Goal: Information Seeking & Learning: Check status

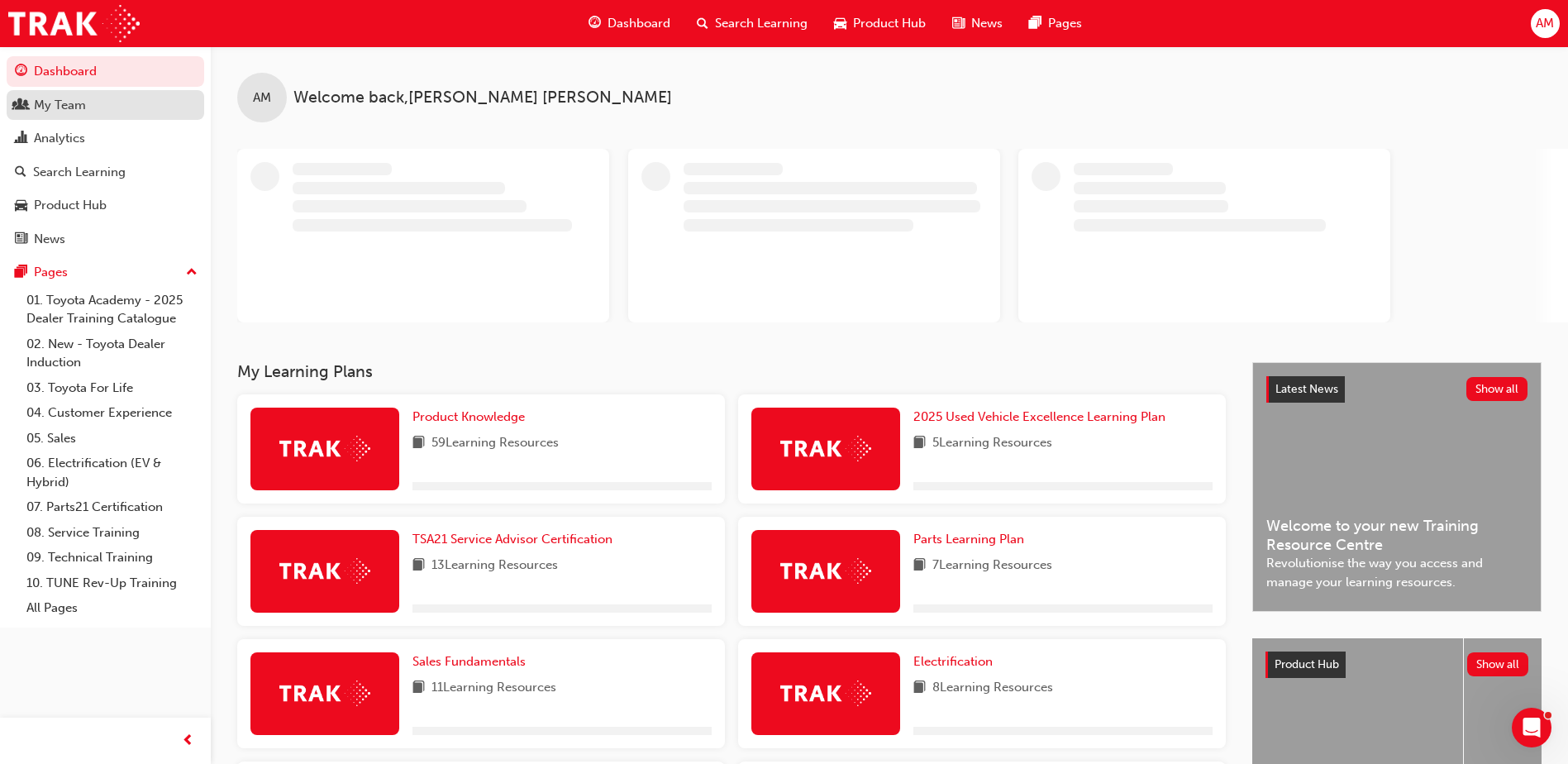
click at [77, 110] on div "My Team" at bounding box center [59, 106] width 52 height 19
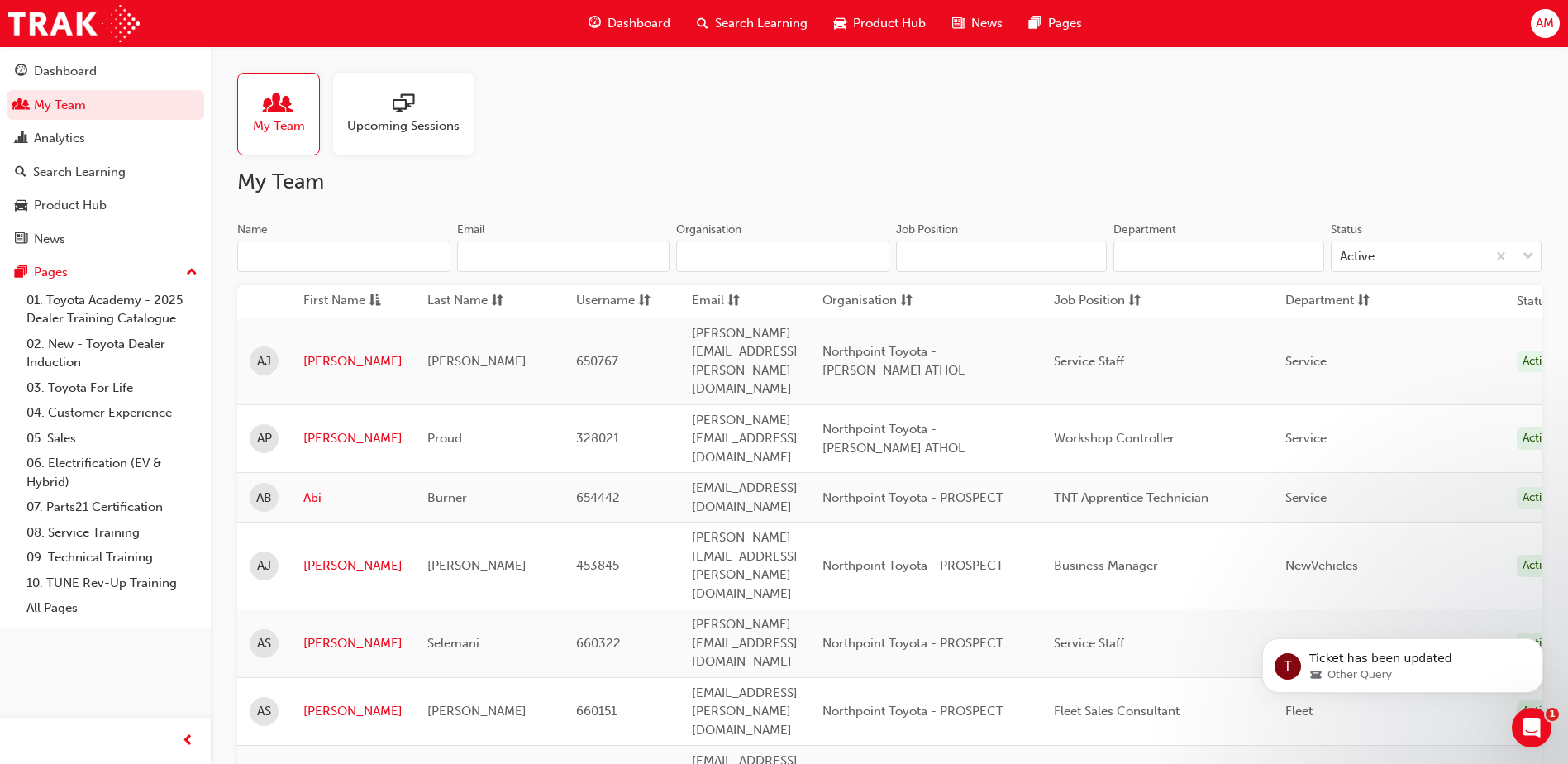
click at [294, 255] on input "Name" at bounding box center [344, 256] width 213 height 32
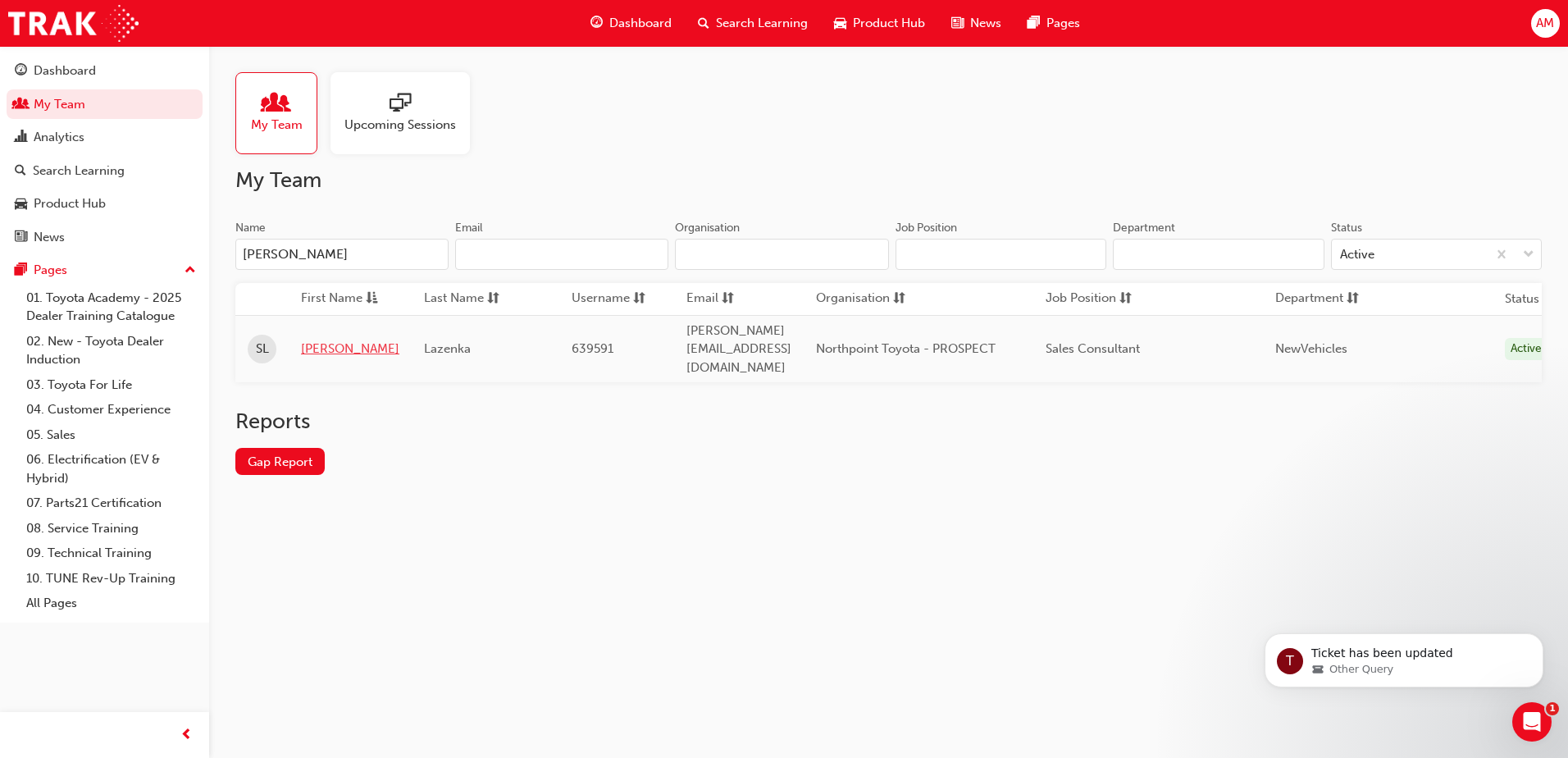
type input "[PERSON_NAME]"
click at [319, 340] on link "[PERSON_NAME]" at bounding box center [349, 349] width 98 height 19
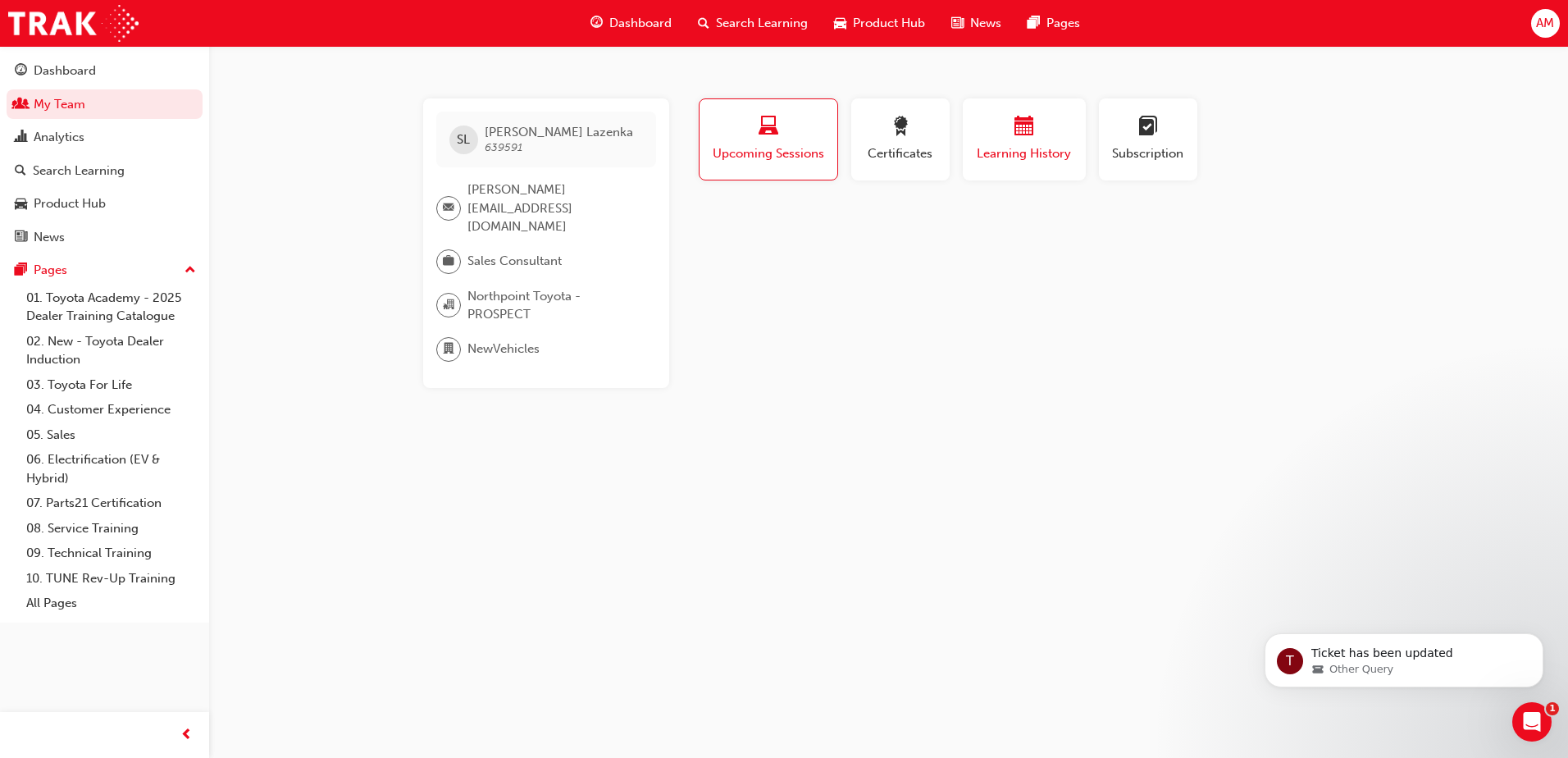
click at [1033, 110] on button "Learning History" at bounding box center [1023, 139] width 123 height 82
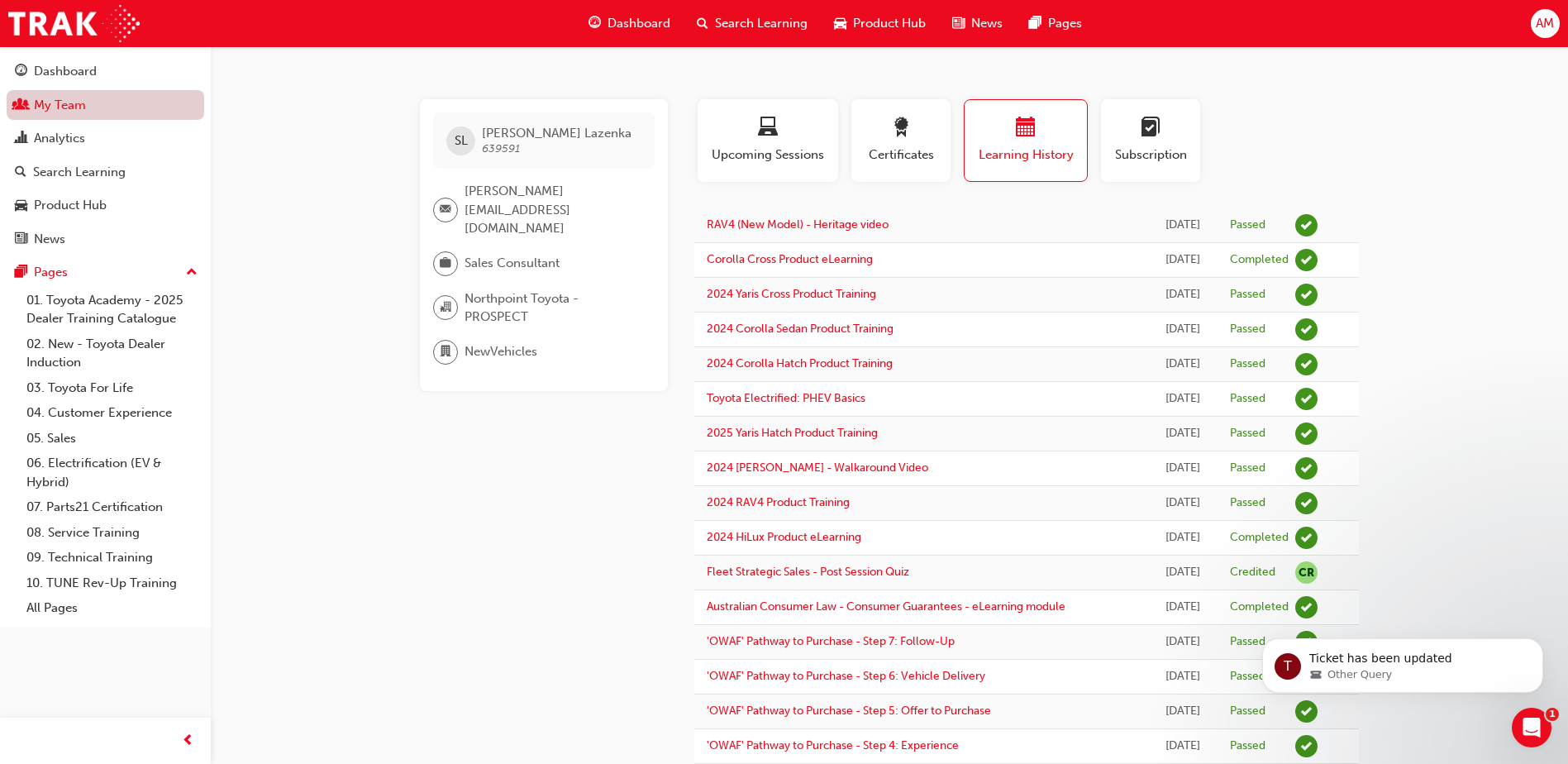
click at [98, 114] on link "My Team" at bounding box center [106, 106] width 198 height 31
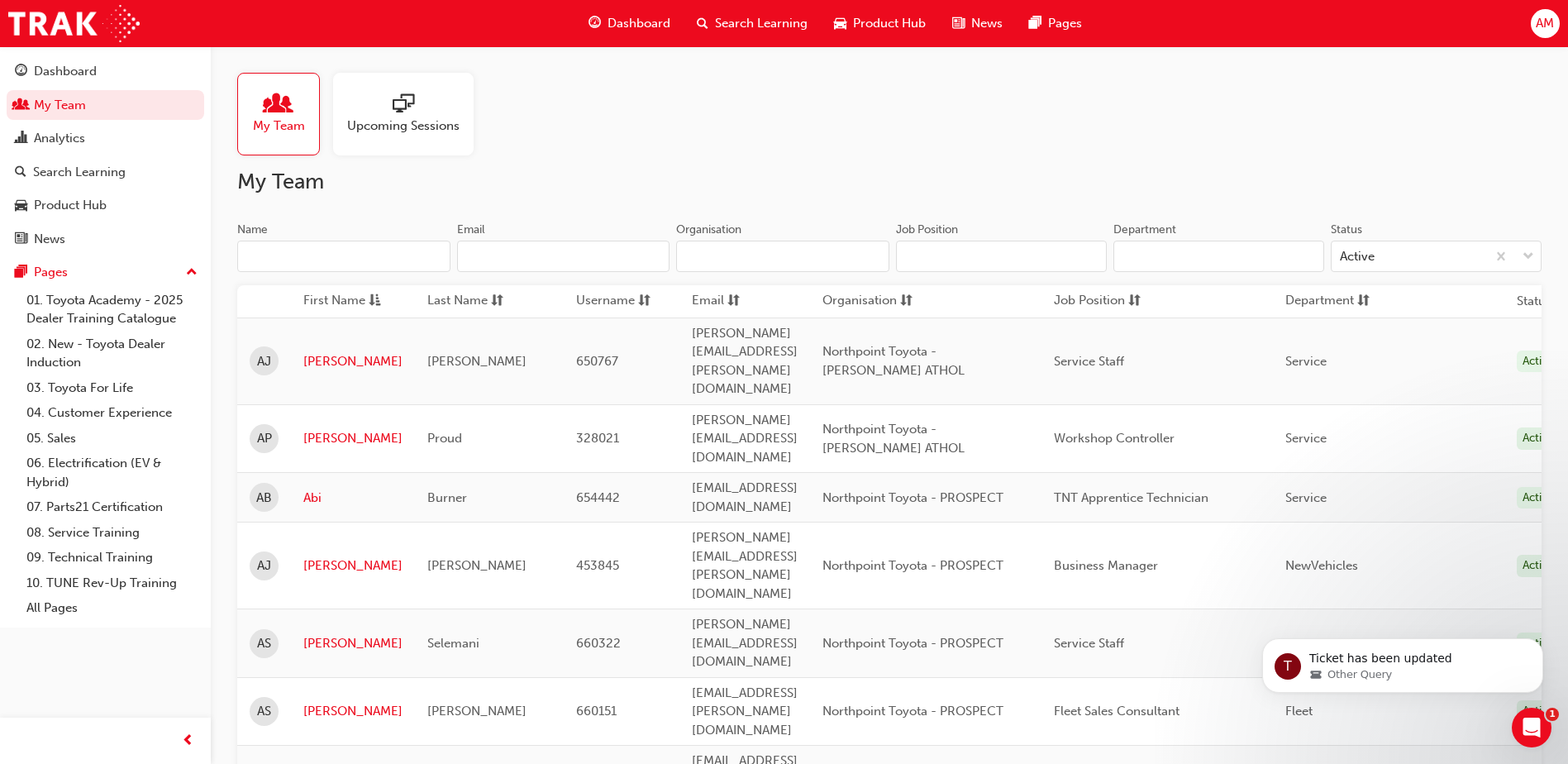
click at [301, 256] on input "Name" at bounding box center [344, 256] width 213 height 32
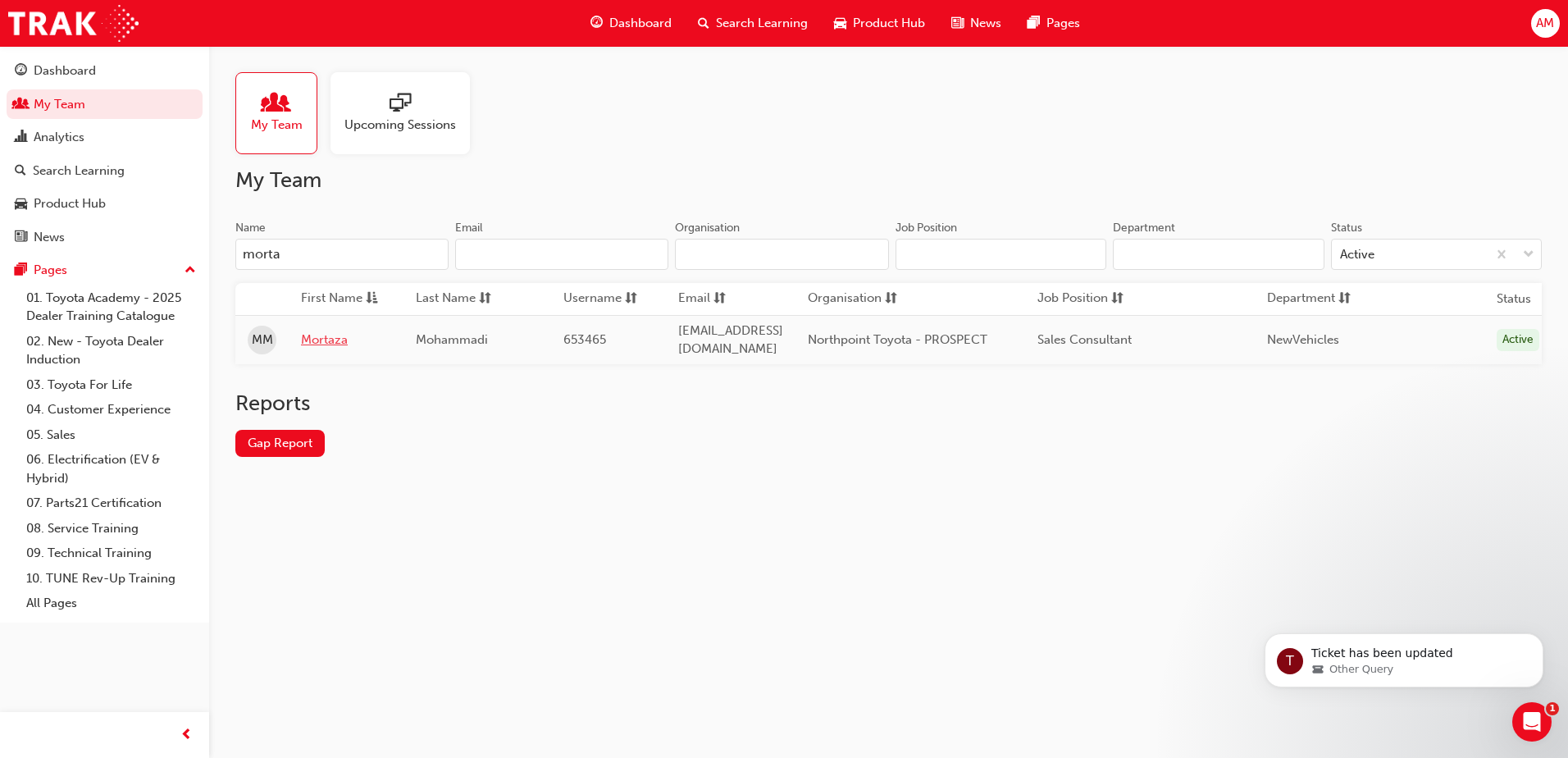
type input "morta"
click at [321, 339] on link "Mortaza" at bounding box center [346, 340] width 90 height 19
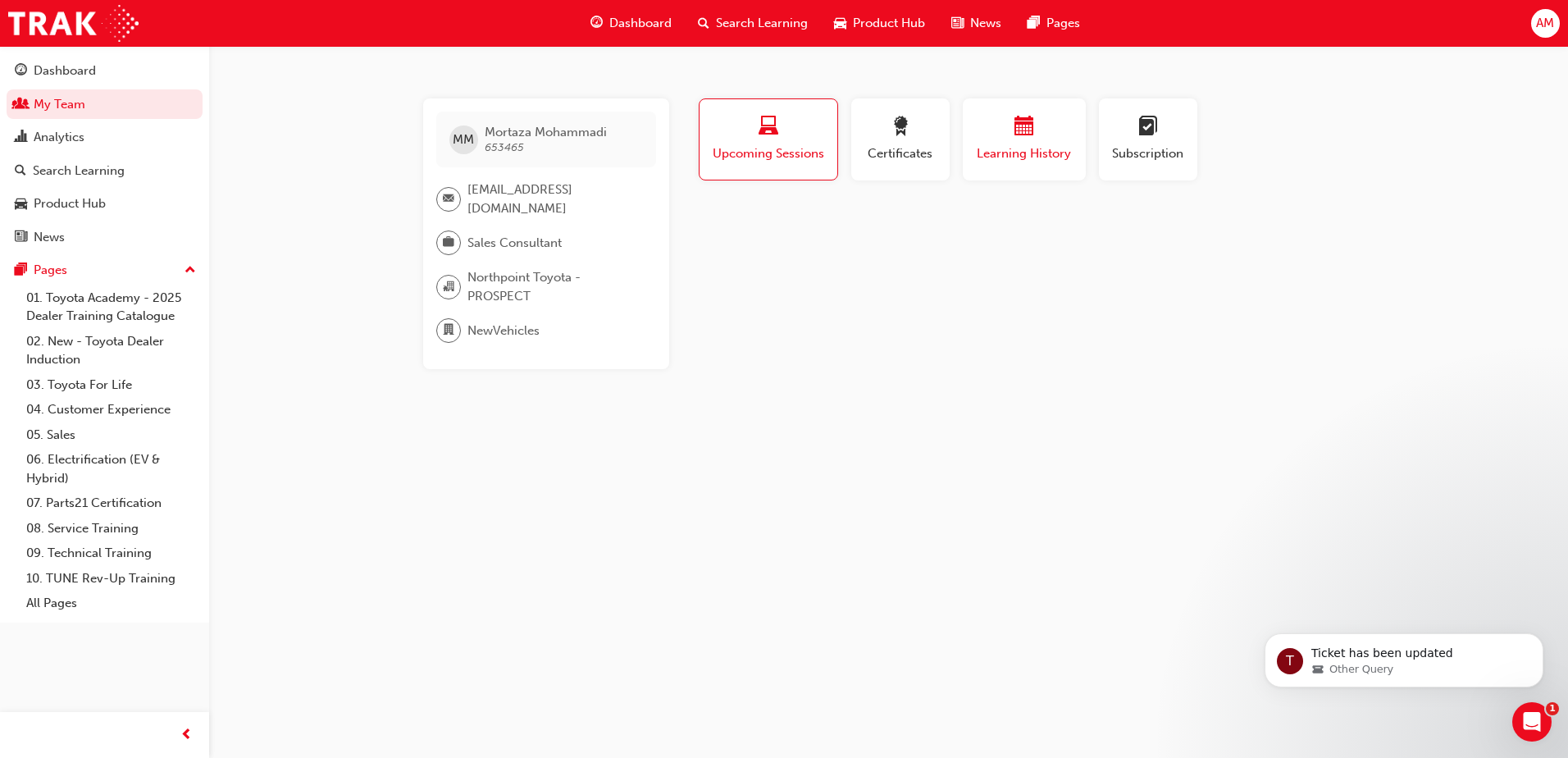
click at [1041, 142] on div "Learning History" at bounding box center [1023, 139] width 98 height 47
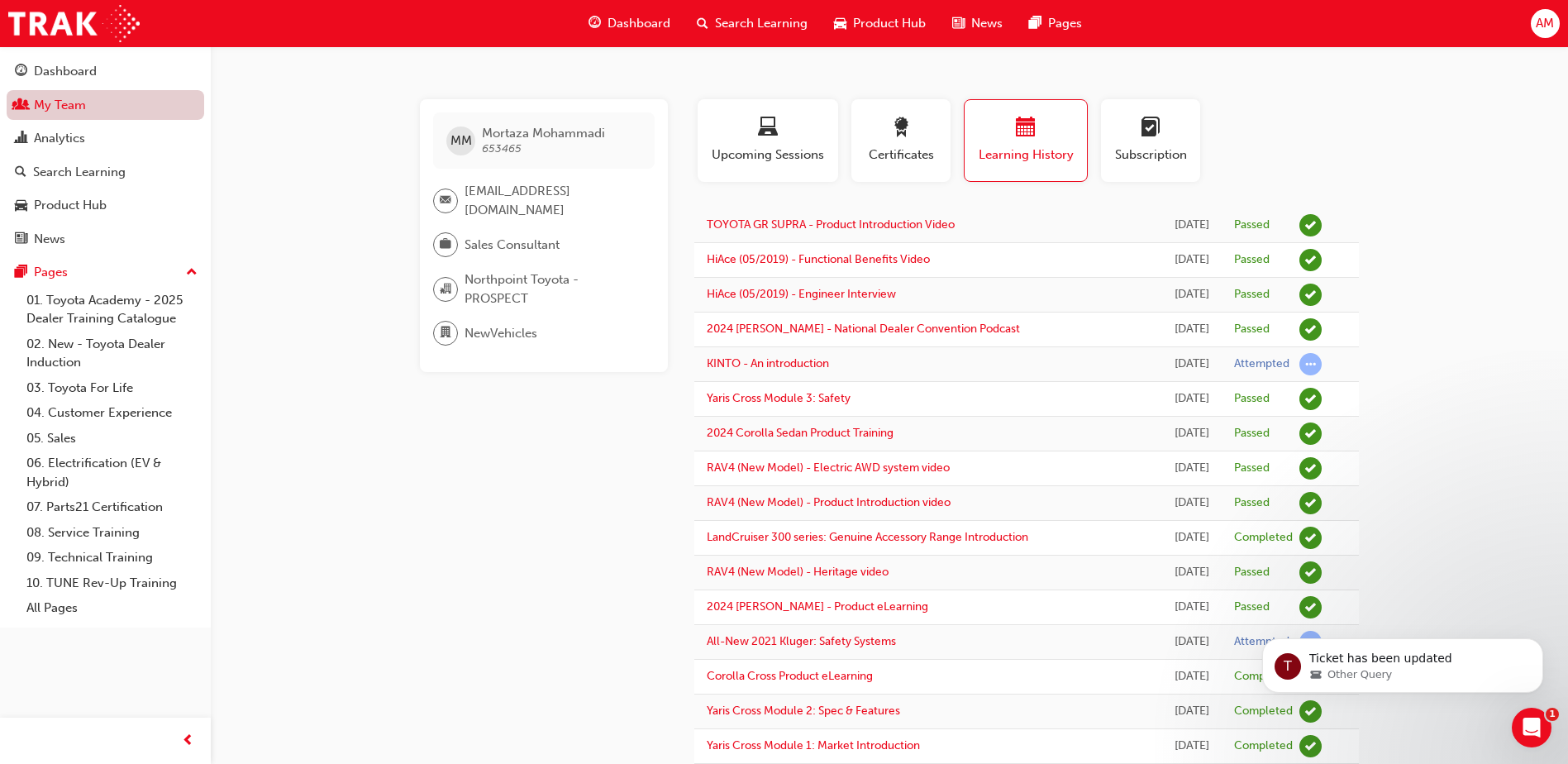
click at [73, 110] on link "My Team" at bounding box center [106, 106] width 198 height 31
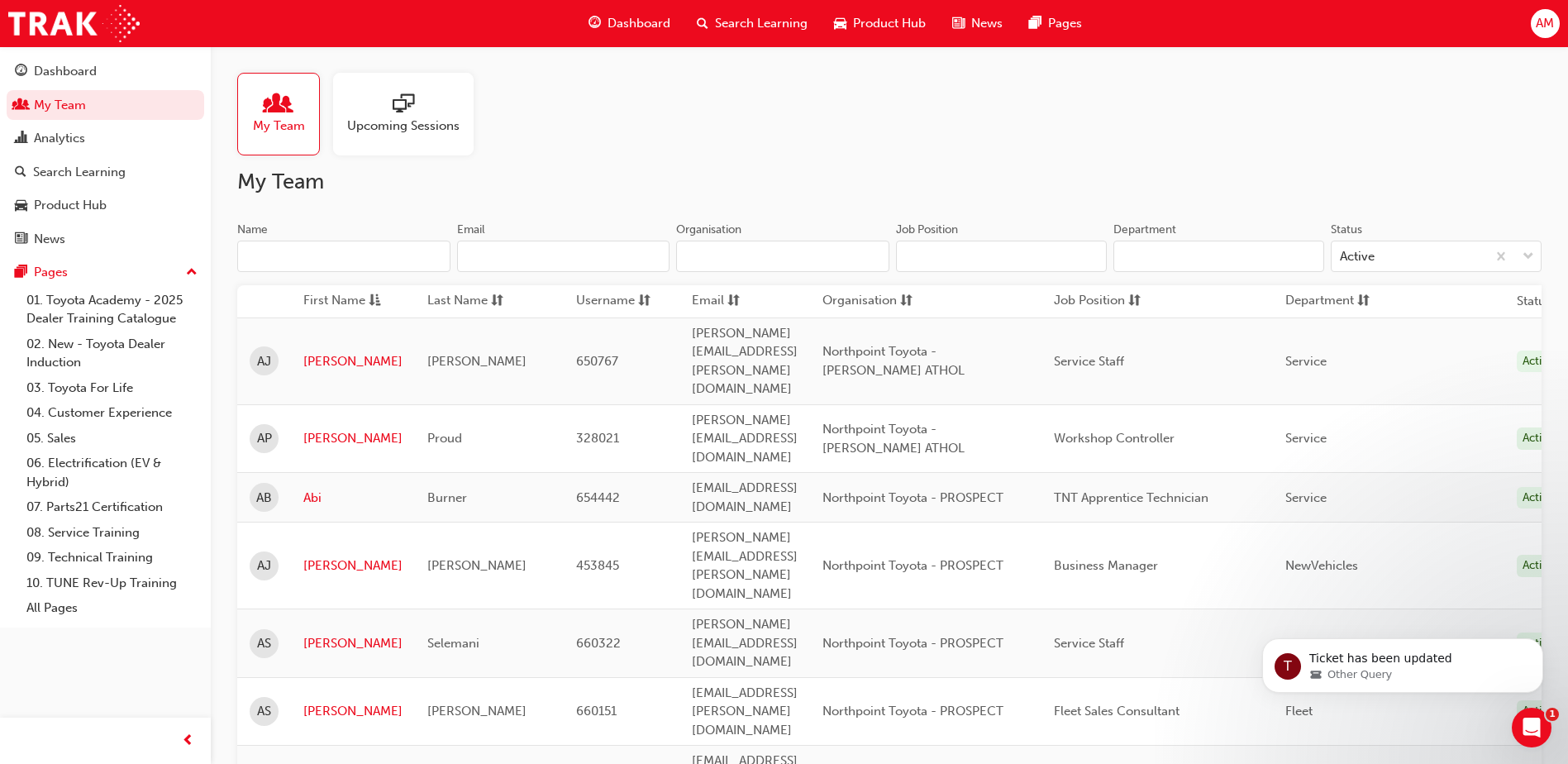
click at [318, 256] on input "Name" at bounding box center [344, 256] width 213 height 32
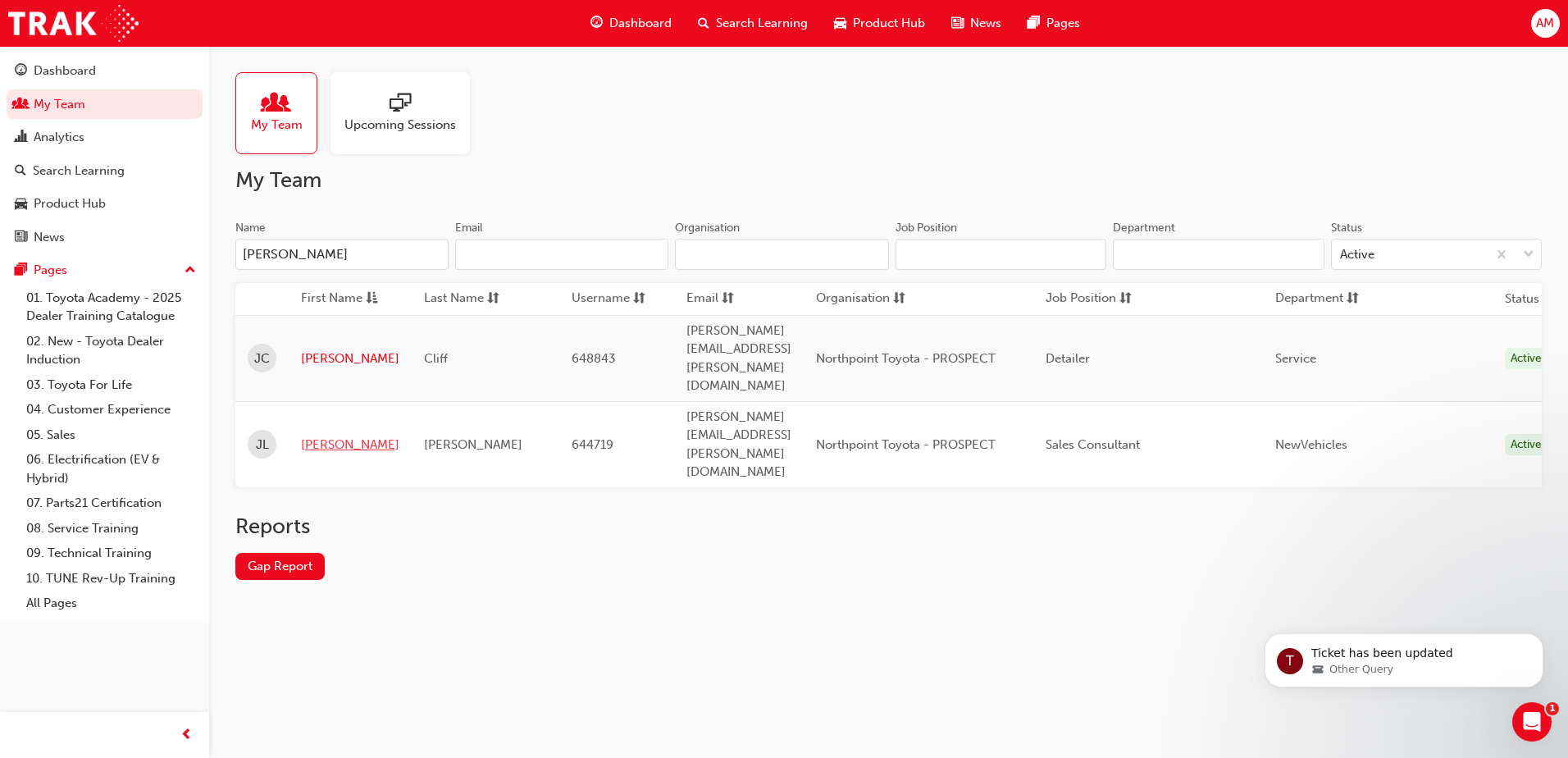
type input "[PERSON_NAME]"
click at [333, 435] on link "[PERSON_NAME]" at bounding box center [349, 445] width 98 height 19
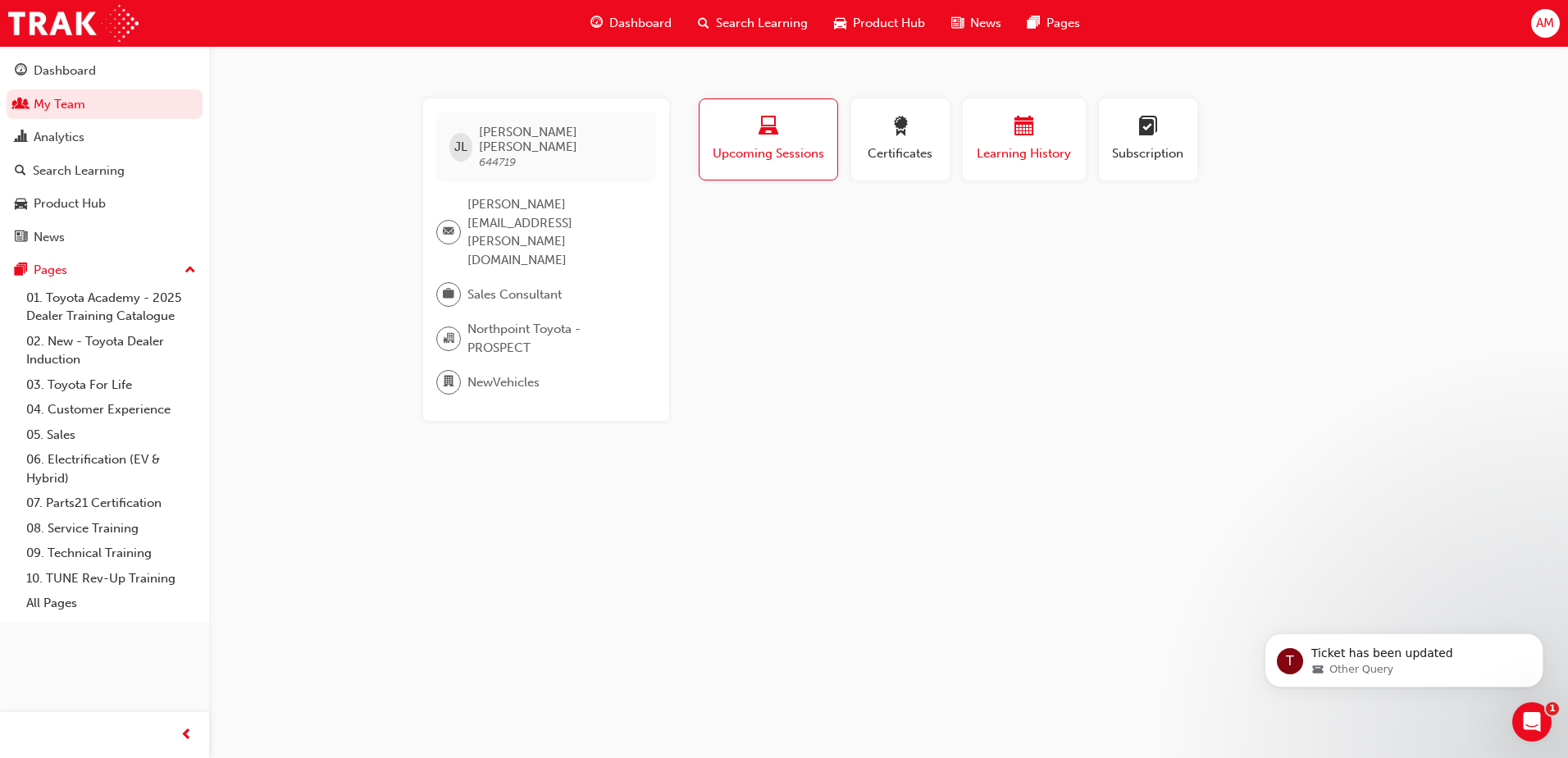
click at [1020, 144] on div "Learning History" at bounding box center [1023, 139] width 98 height 47
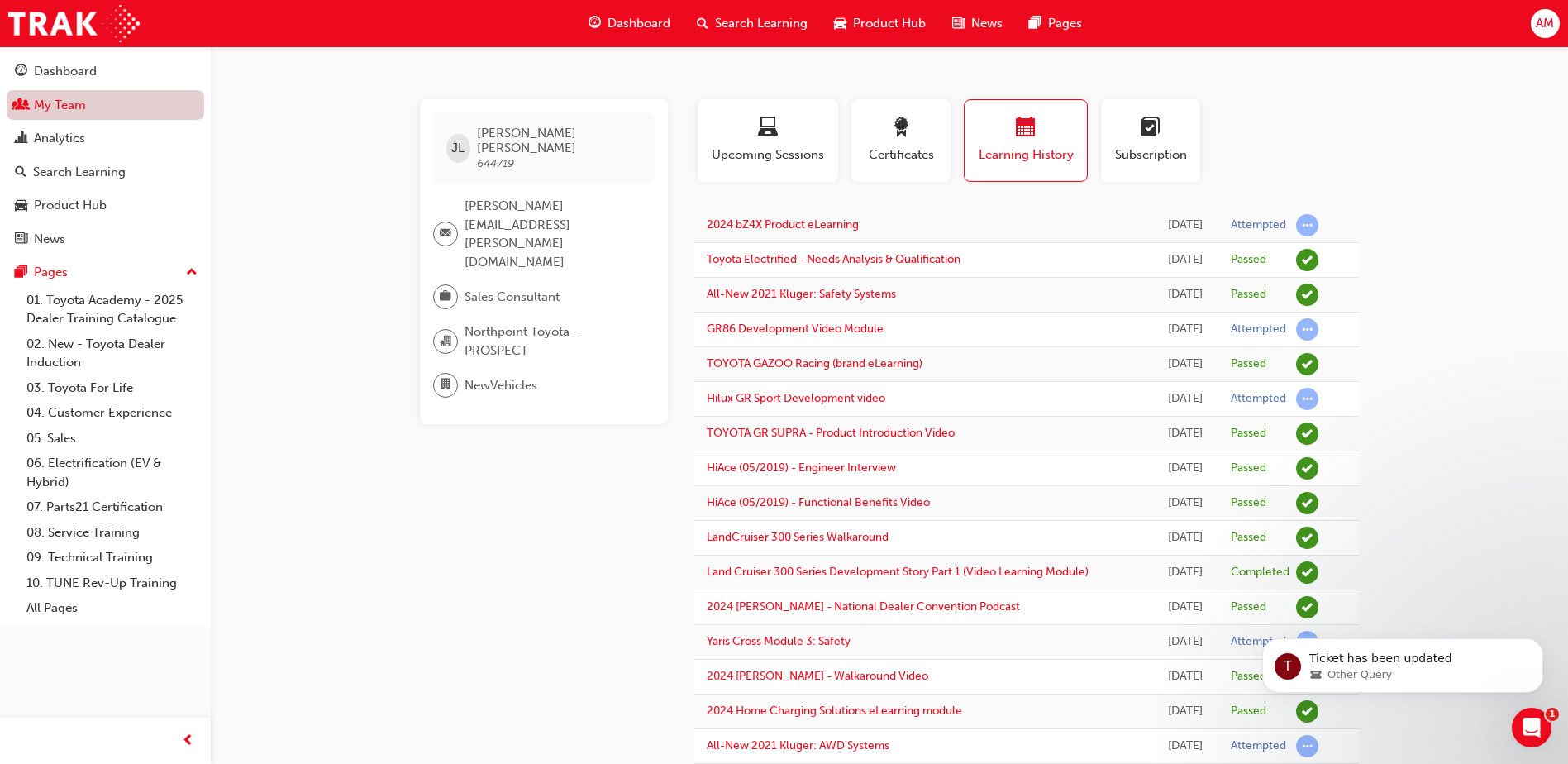
click at [74, 100] on link "My Team" at bounding box center [106, 106] width 198 height 31
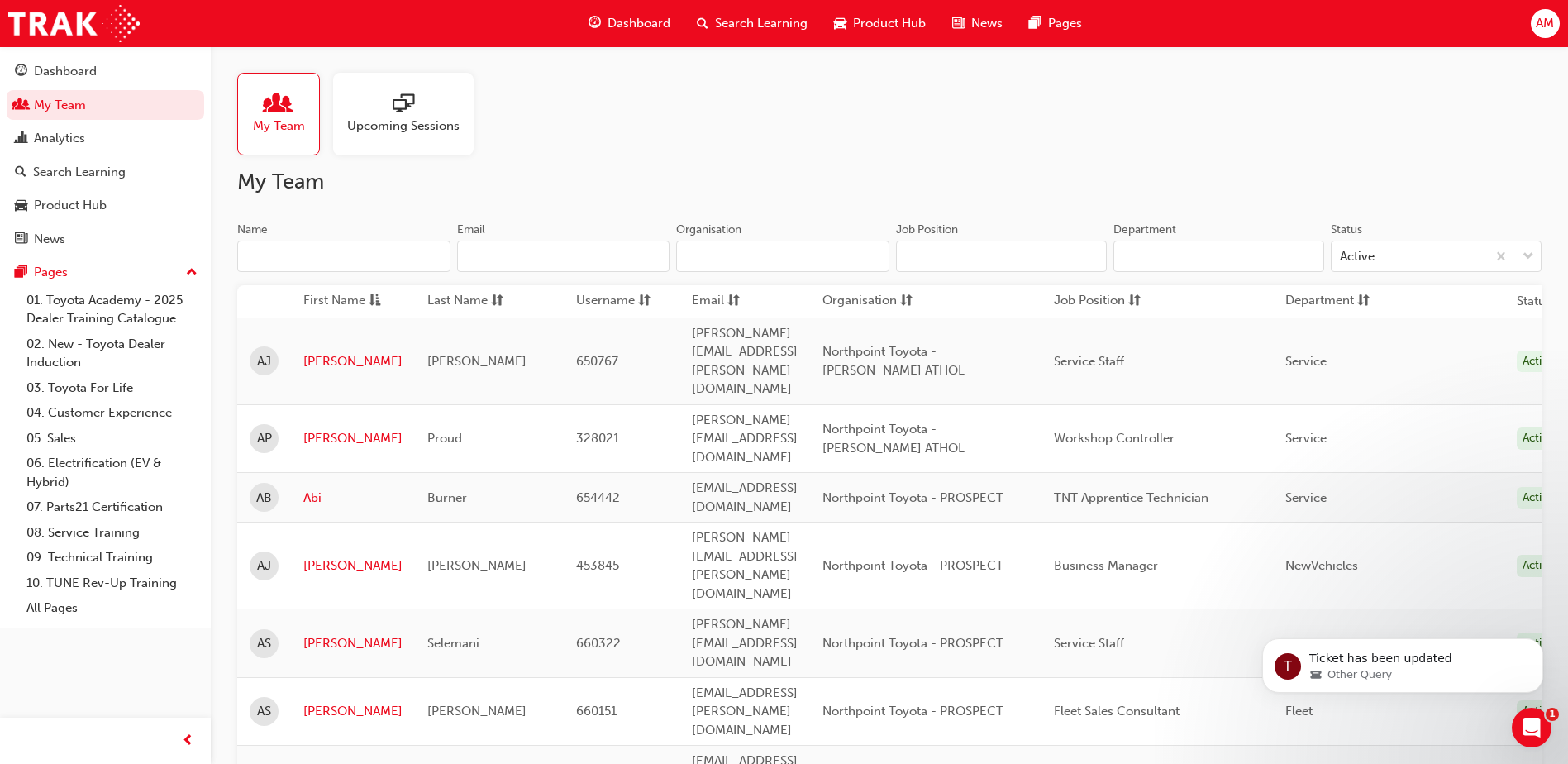
click at [329, 257] on input "Name" at bounding box center [344, 256] width 213 height 32
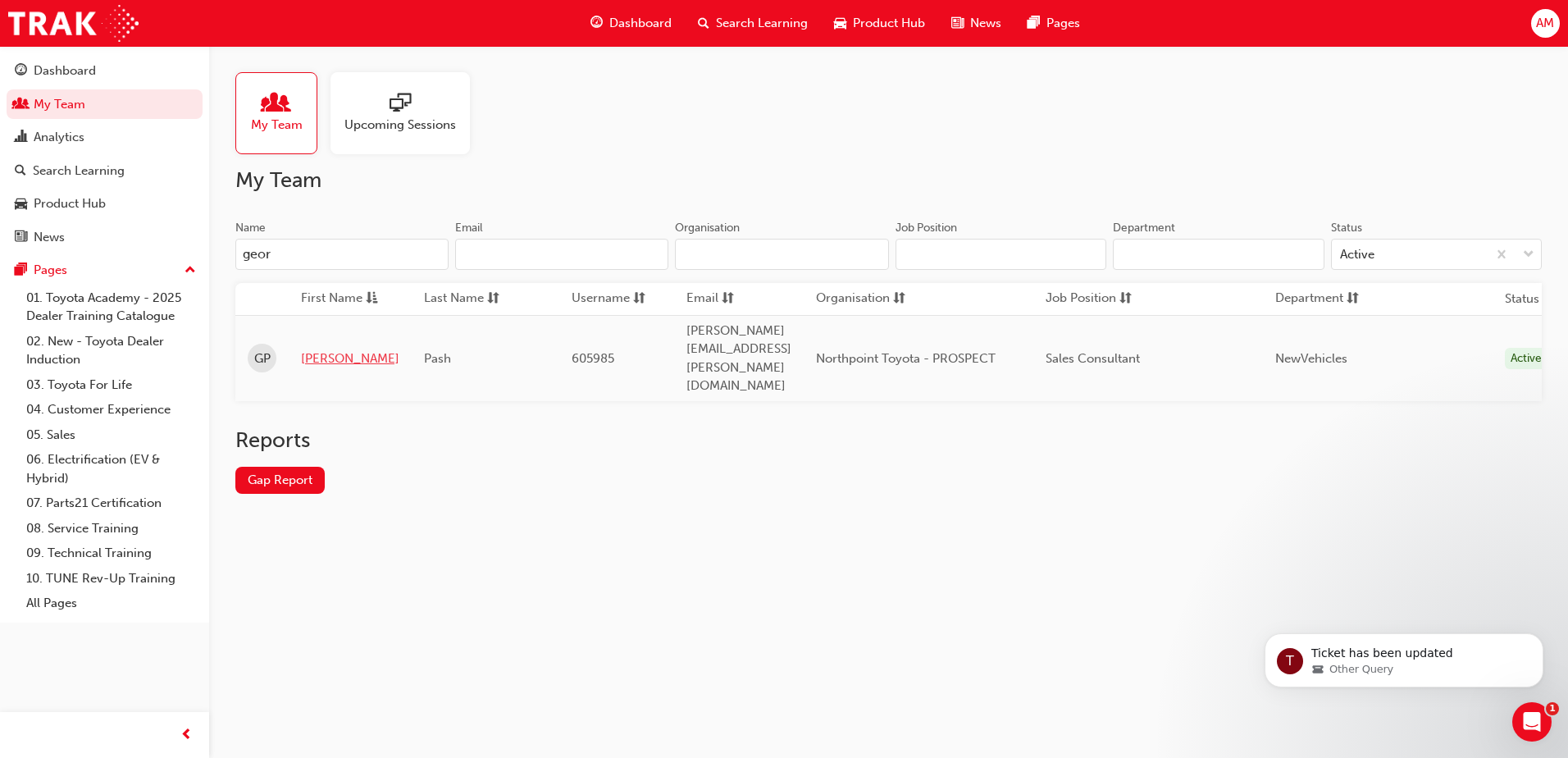
type input "geor"
click at [333, 349] on link "[PERSON_NAME]" at bounding box center [349, 359] width 98 height 19
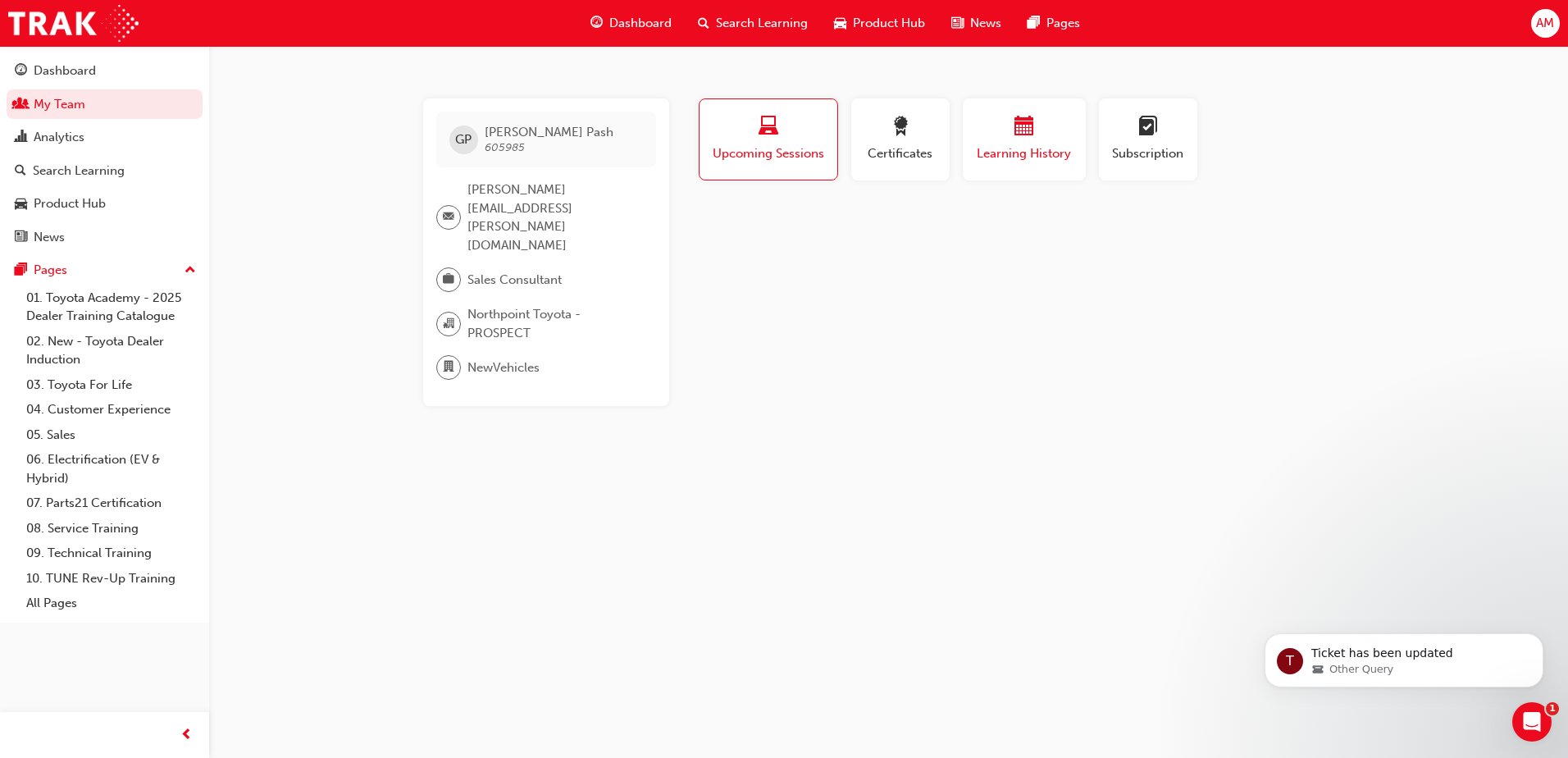
click at [1027, 147] on span "Learning History" at bounding box center [1023, 154] width 98 height 19
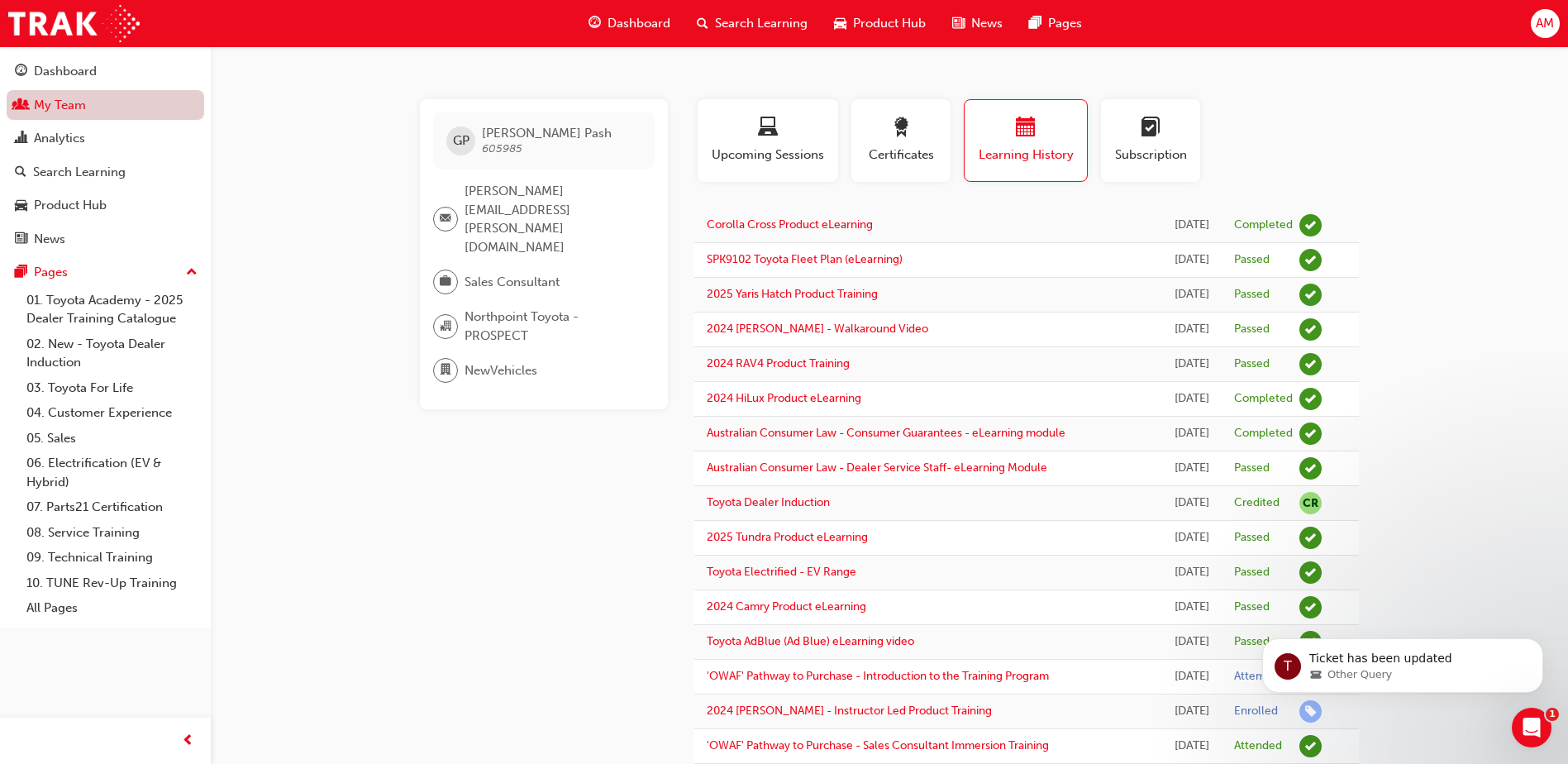
click at [56, 93] on link "My Team" at bounding box center [106, 106] width 198 height 31
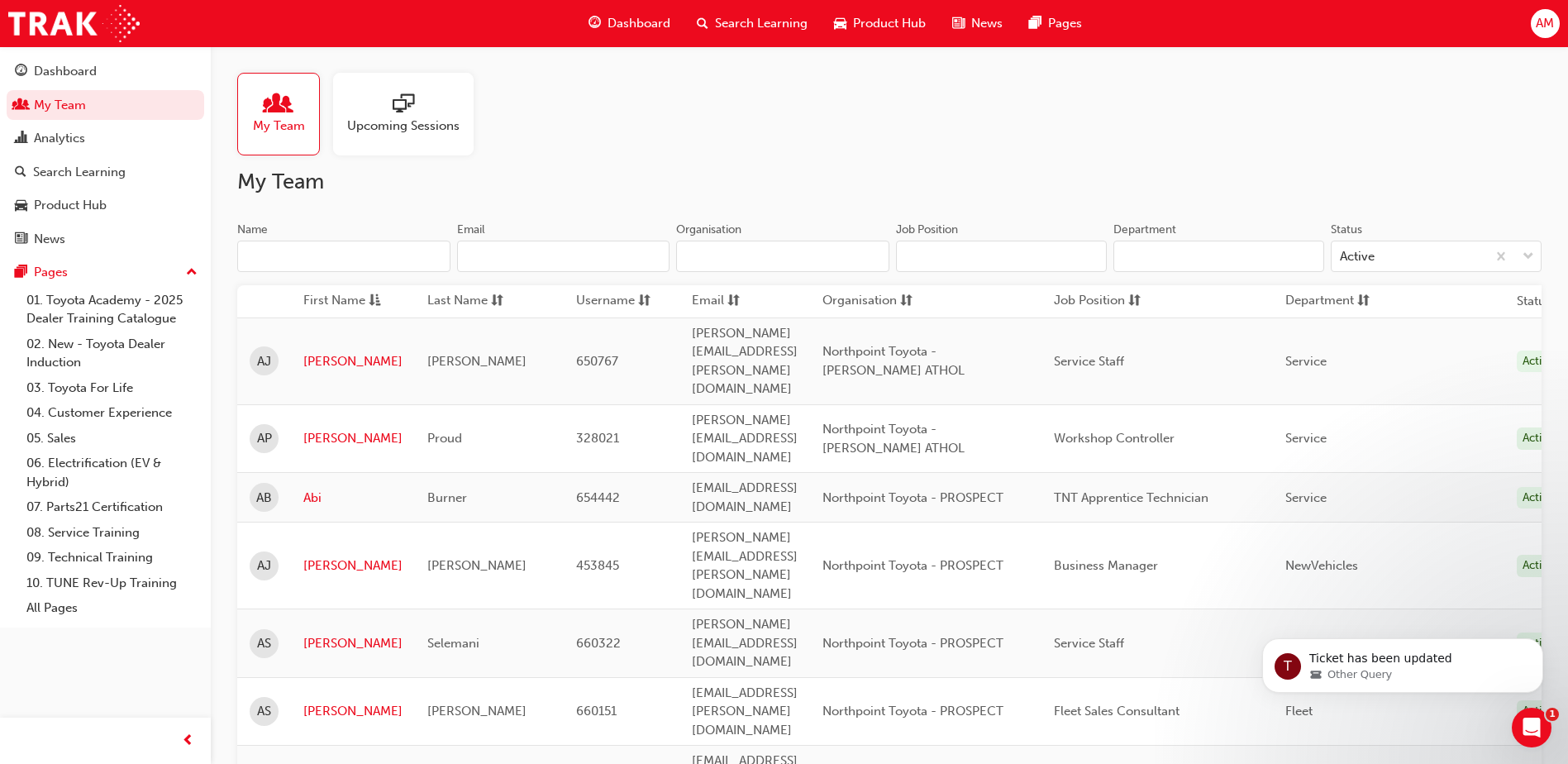
click at [379, 270] on input "Name" at bounding box center [344, 256] width 213 height 32
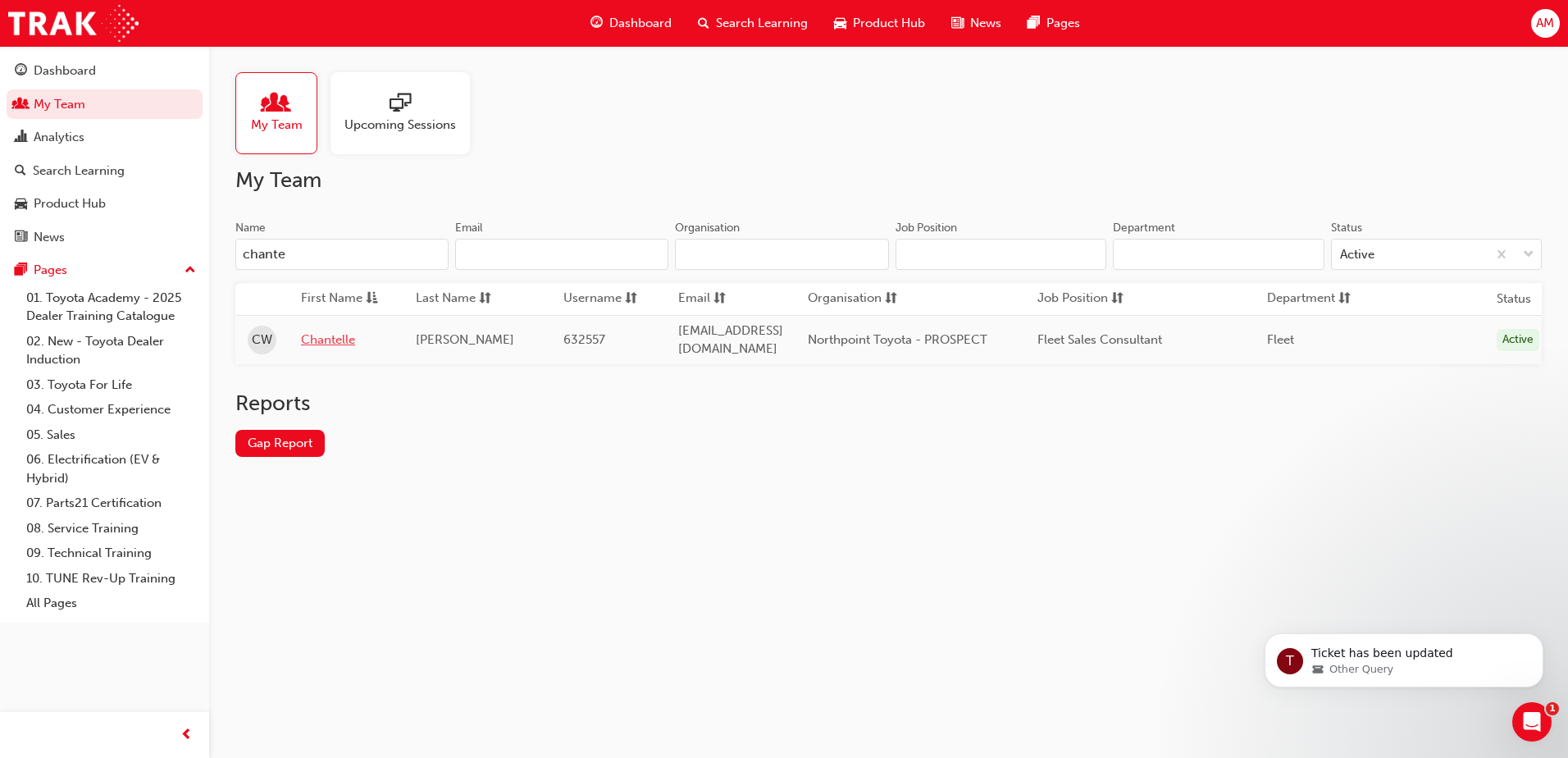
type input "chante"
click at [330, 333] on link "Chantelle" at bounding box center [346, 340] width 90 height 19
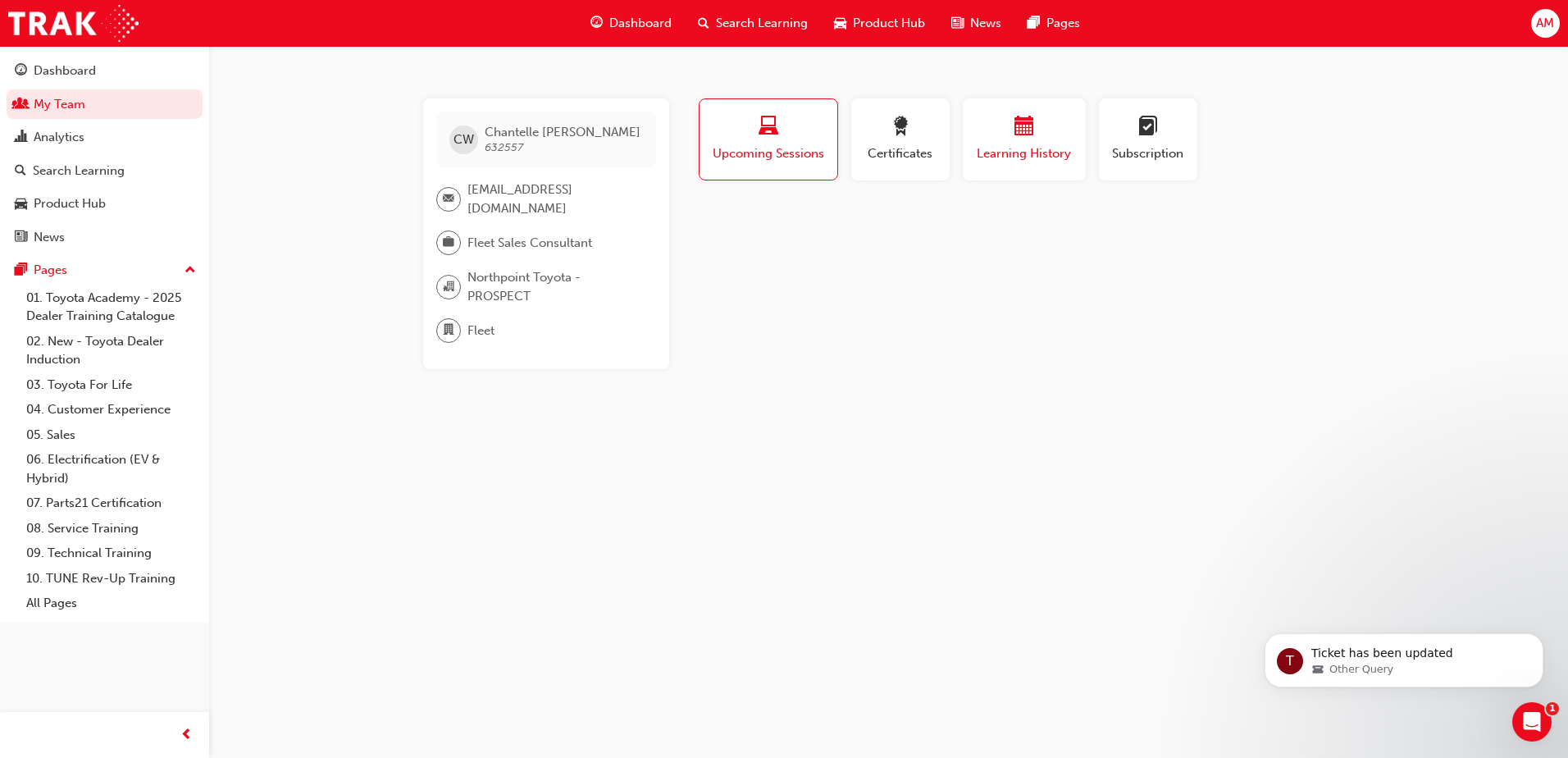
click at [1017, 146] on span "Learning History" at bounding box center [1023, 154] width 98 height 19
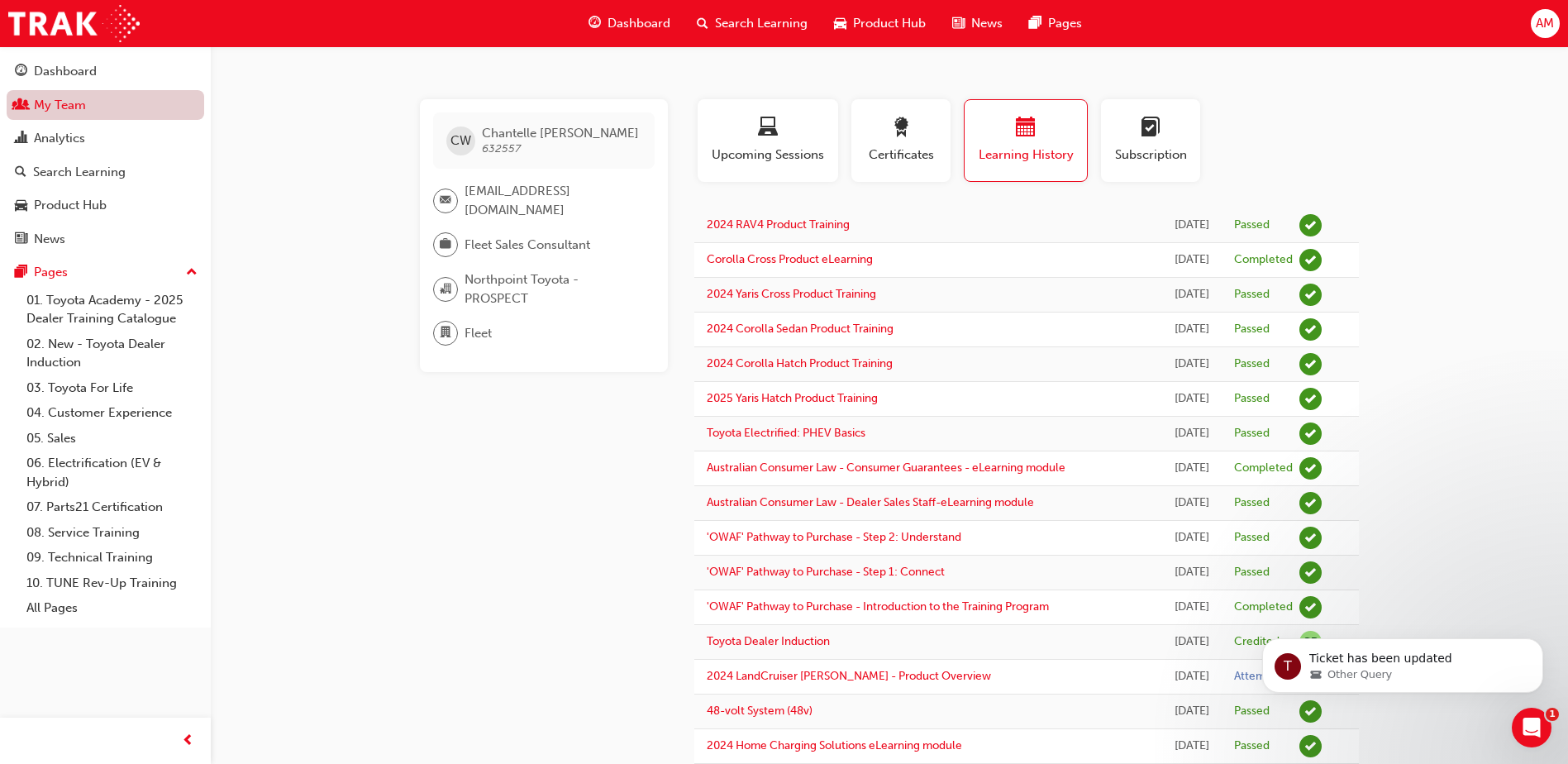
click at [87, 106] on link "My Team" at bounding box center [106, 106] width 198 height 31
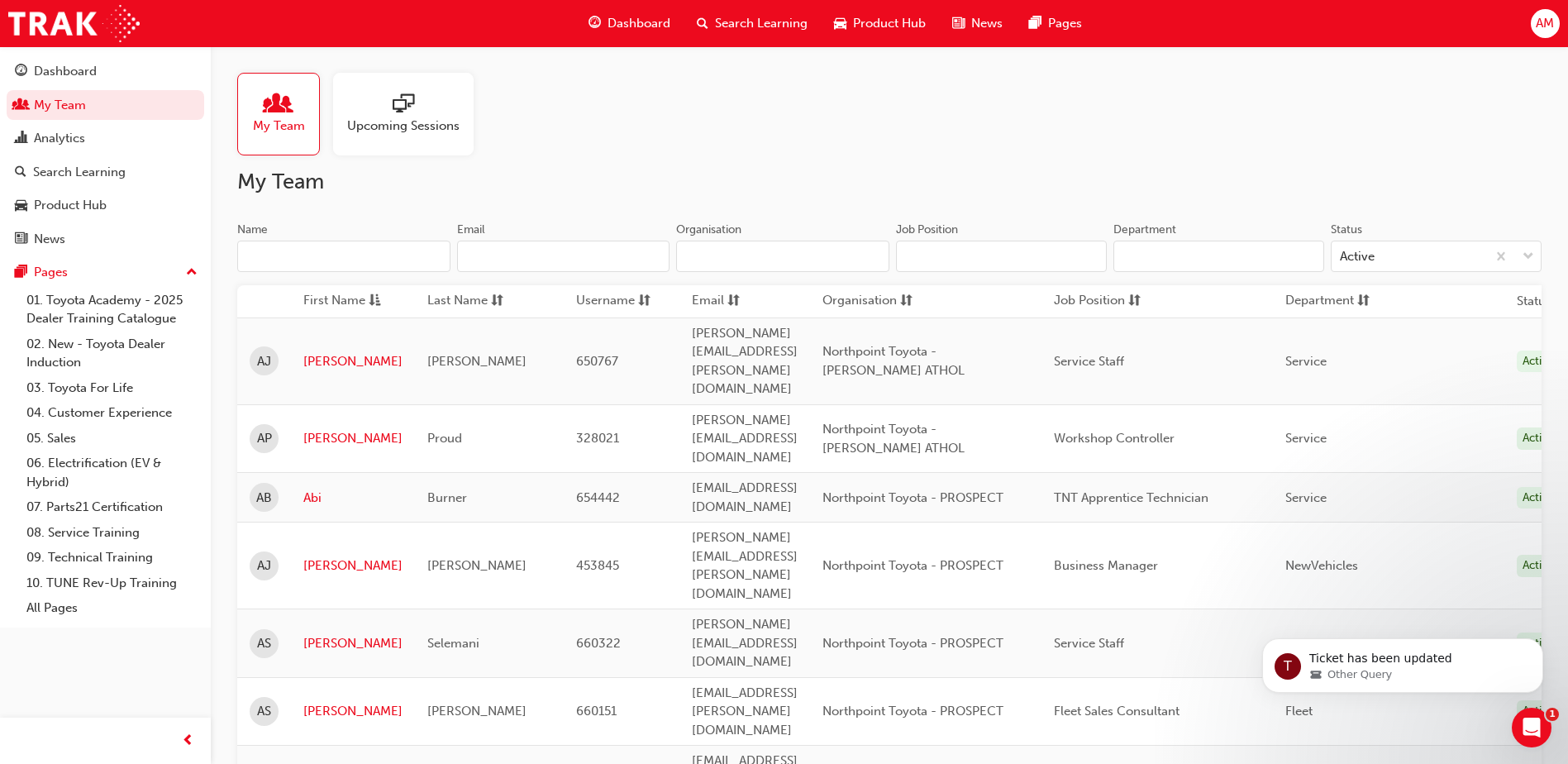
click at [348, 252] on input "Name" at bounding box center [344, 256] width 213 height 32
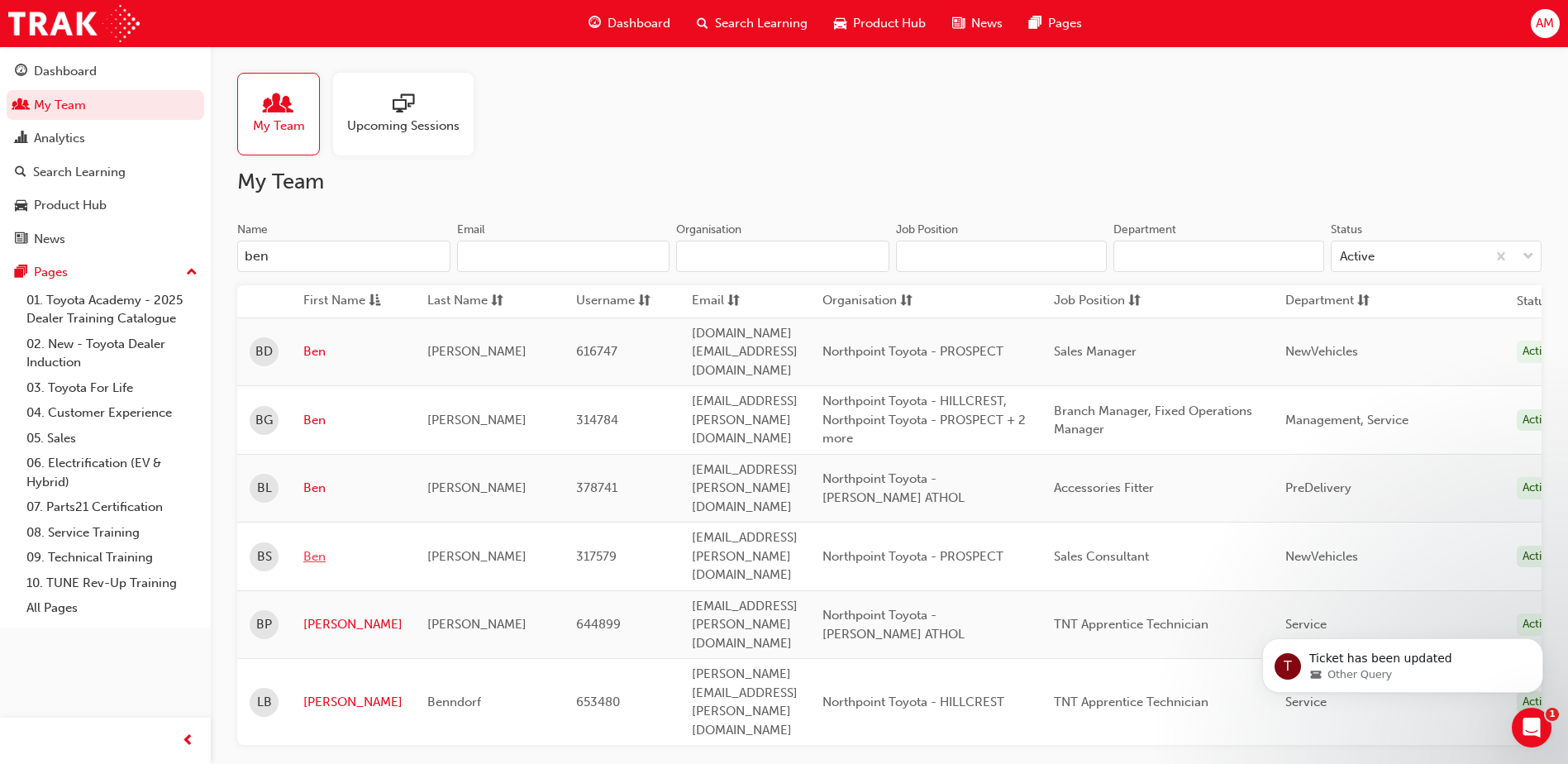
type input "ben"
click at [317, 547] on link "Ben" at bounding box center [352, 557] width 99 height 19
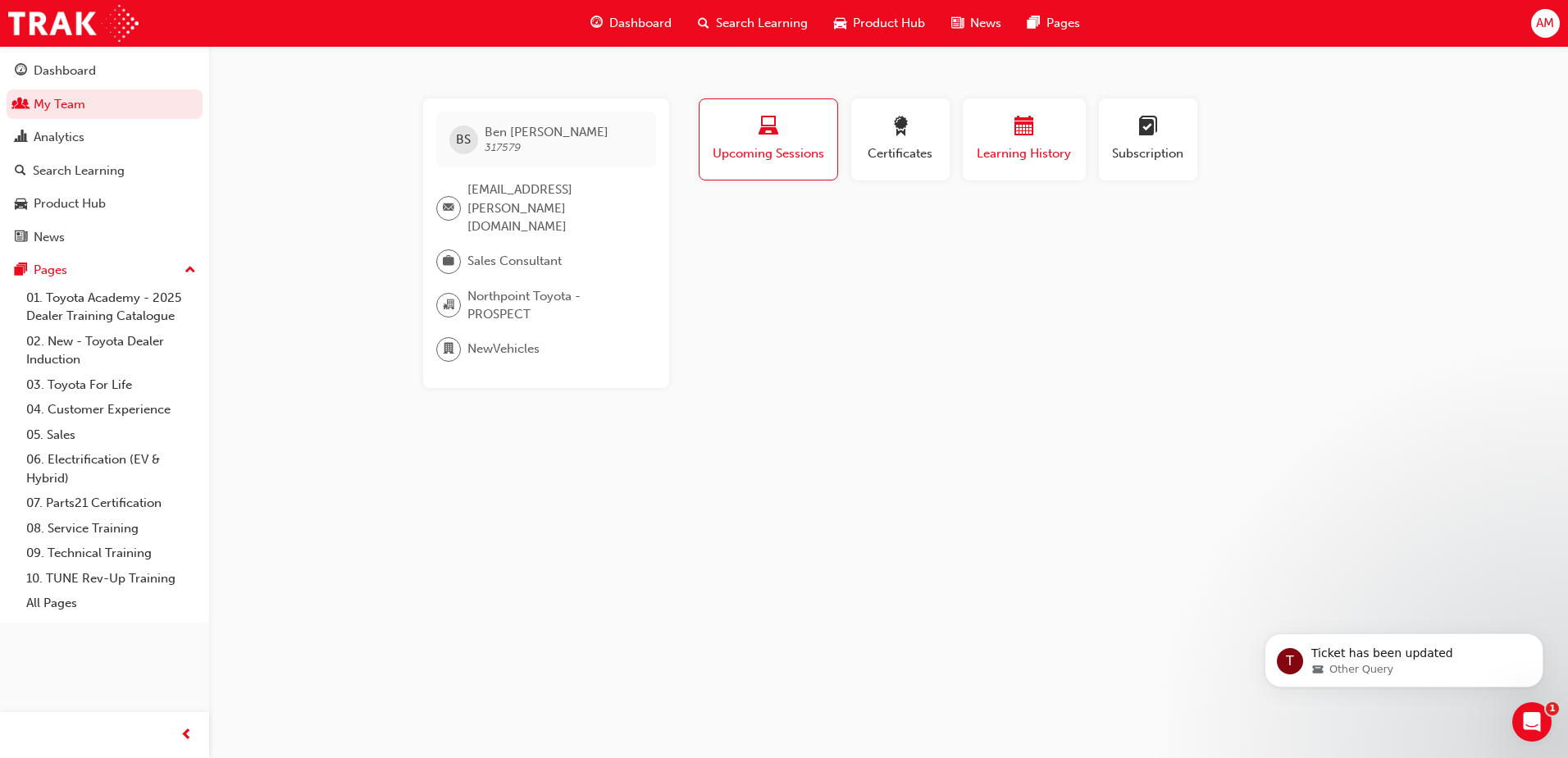
click at [1036, 146] on span "Learning History" at bounding box center [1023, 154] width 98 height 19
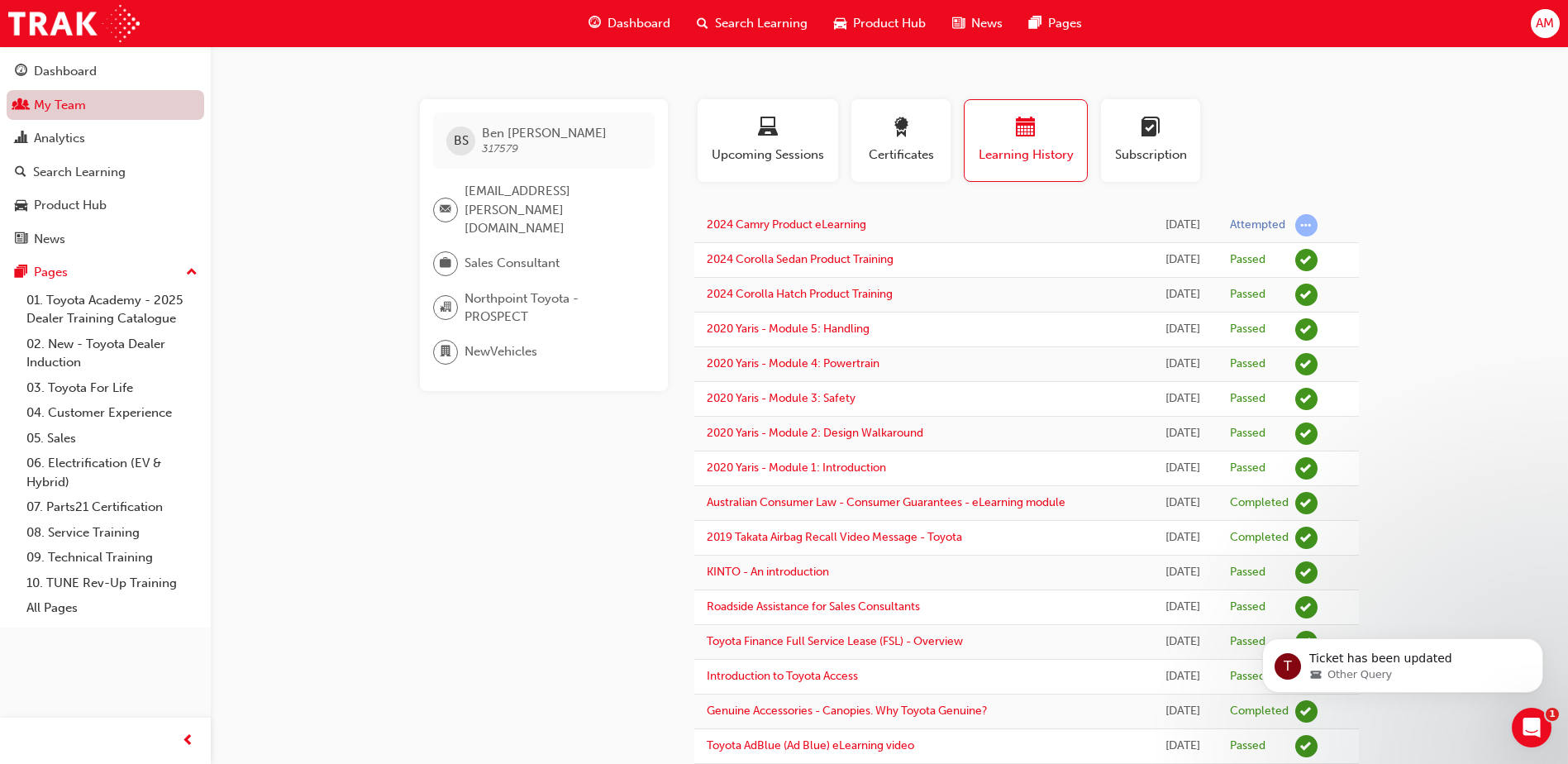
drag, startPoint x: 66, startPoint y: 106, endPoint x: 128, endPoint y: 117, distance: 63.0
click at [66, 106] on link "My Team" at bounding box center [106, 106] width 198 height 31
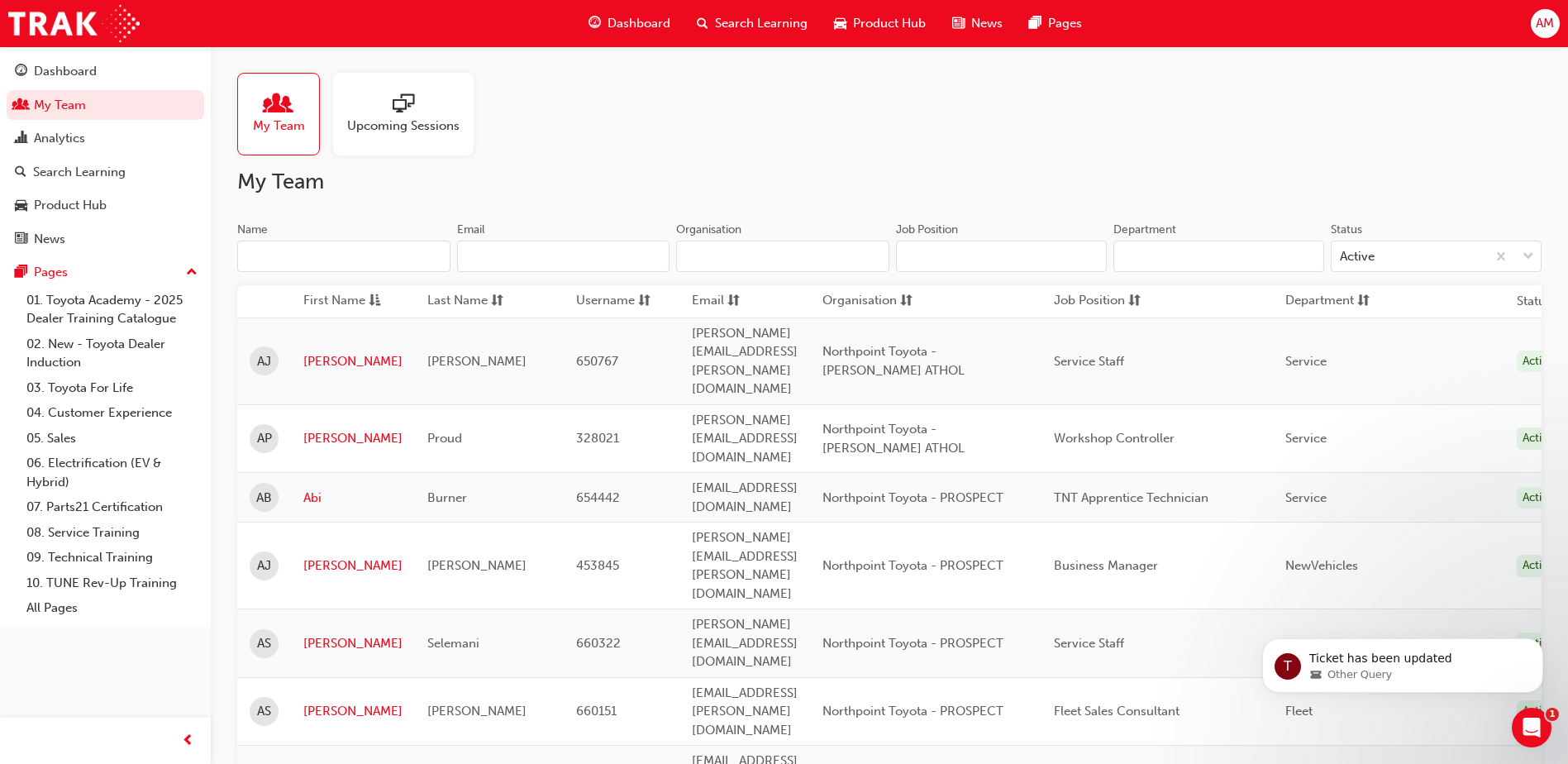
click at [348, 256] on input "Name" at bounding box center [344, 256] width 213 height 32
click at [336, 257] on input "Name" at bounding box center [344, 256] width 213 height 32
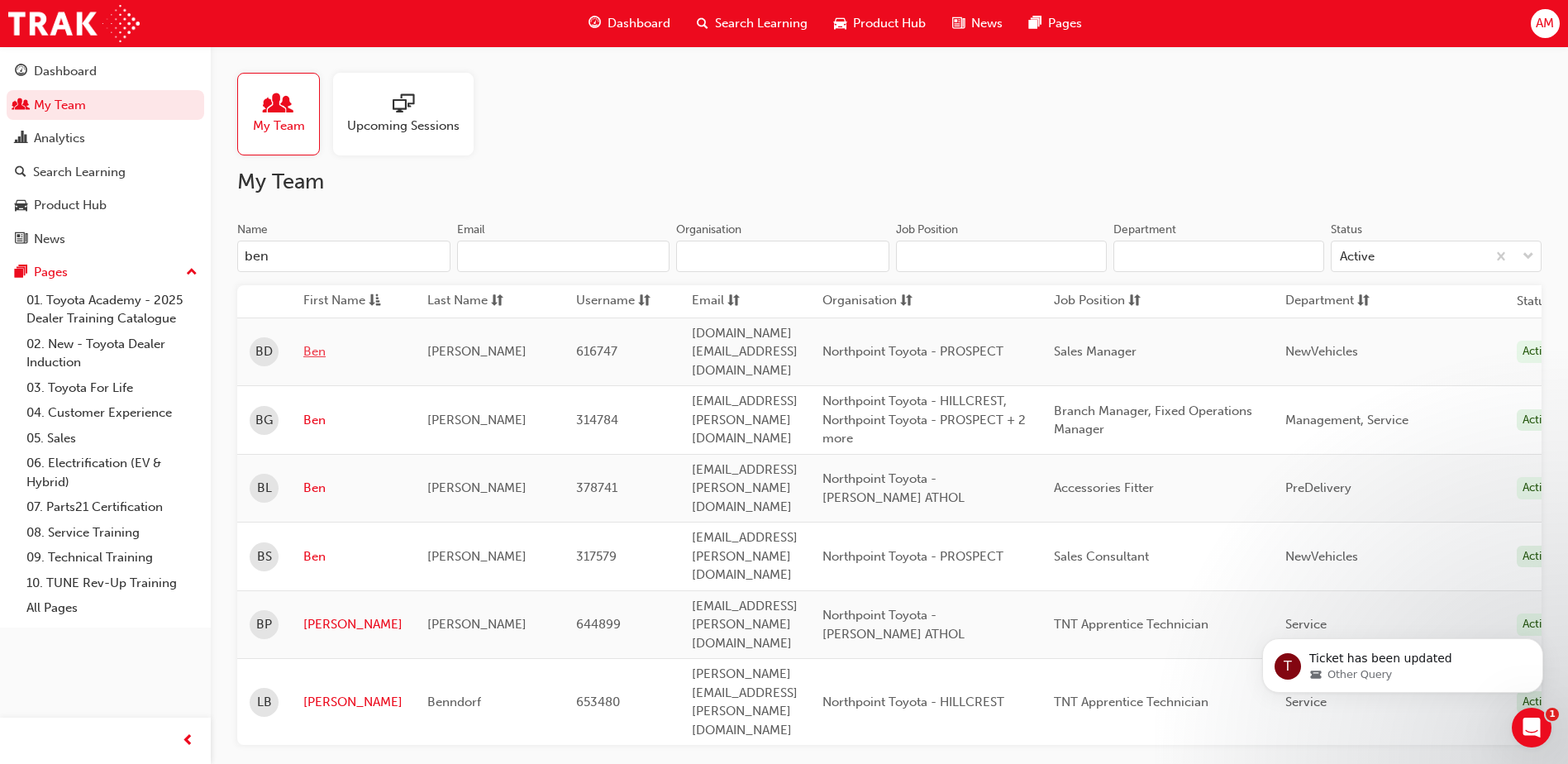
type input "ben"
click at [316, 343] on link "Ben" at bounding box center [352, 352] width 99 height 19
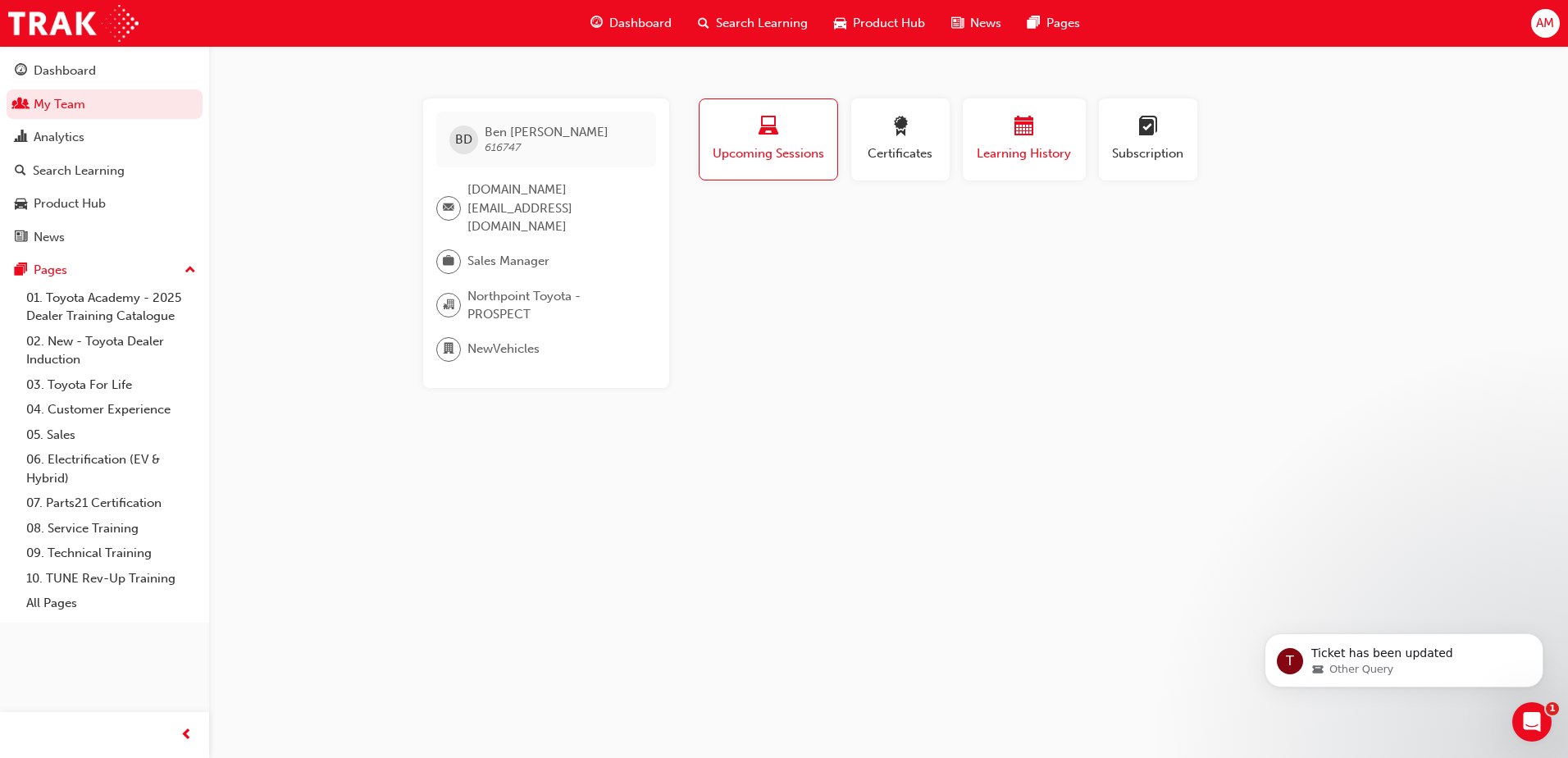
click at [1036, 130] on div "button" at bounding box center [1023, 129] width 98 height 26
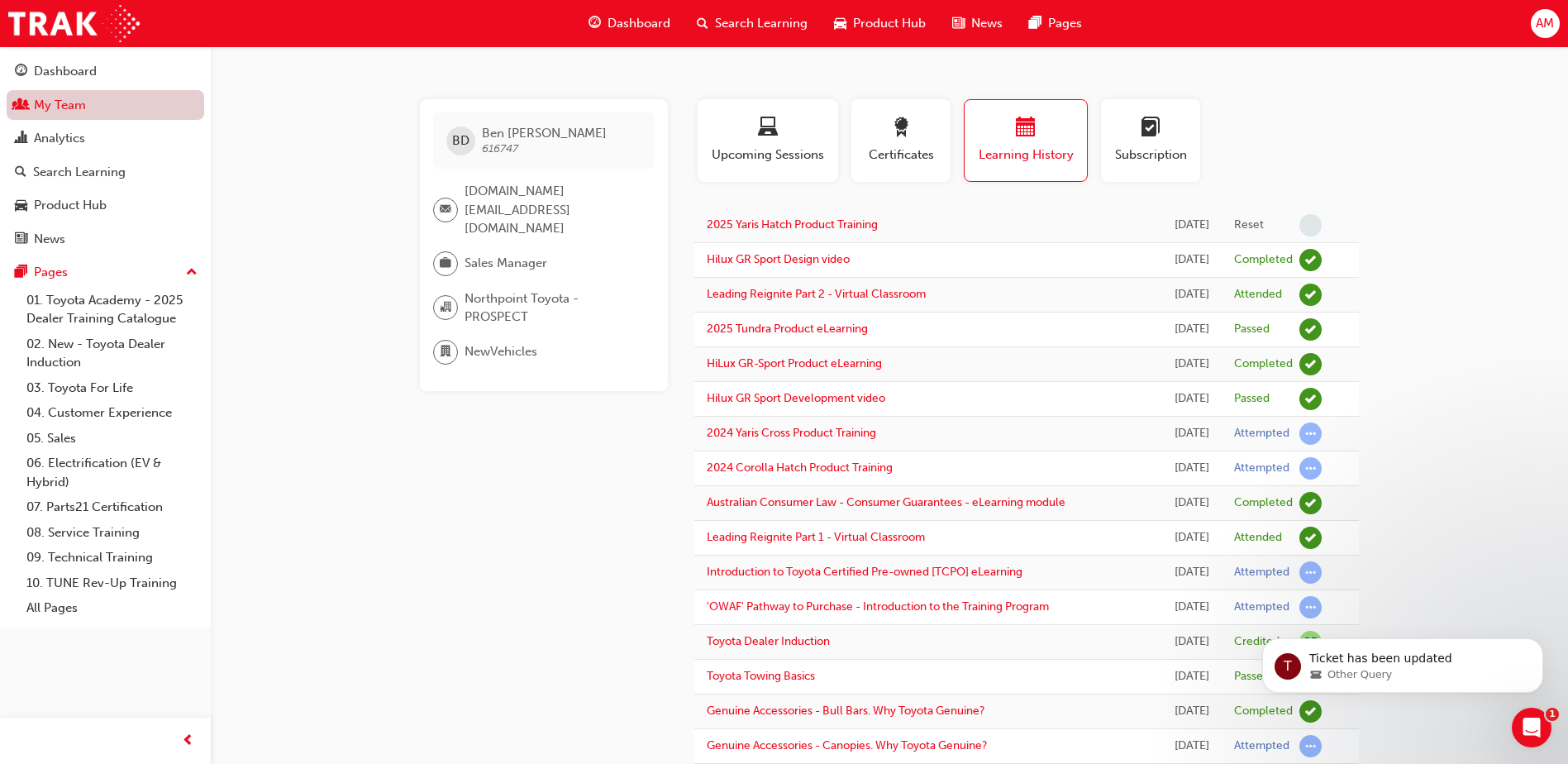
click at [75, 98] on link "My Team" at bounding box center [106, 106] width 198 height 31
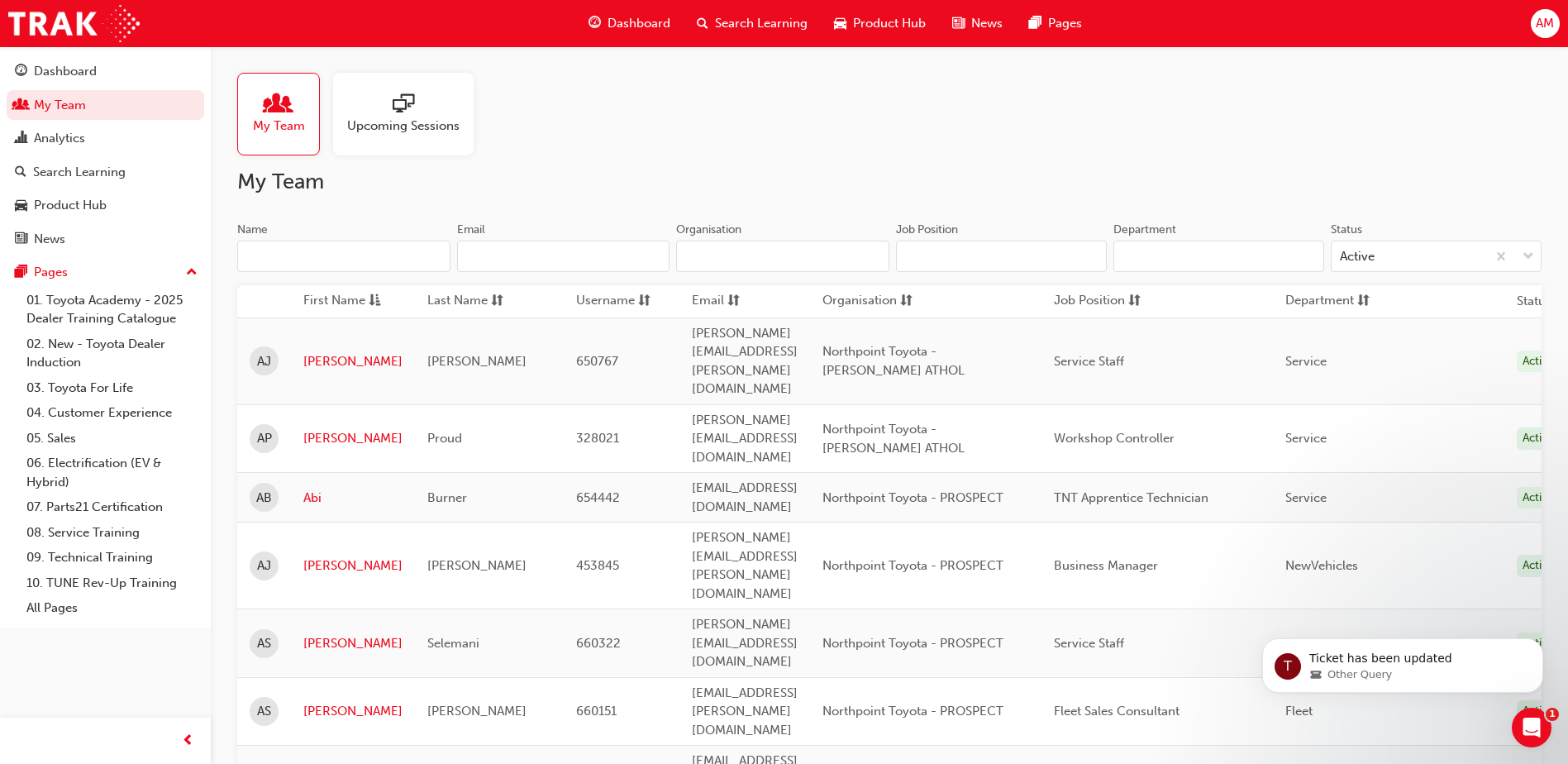
click at [328, 259] on input "Name" at bounding box center [344, 256] width 213 height 32
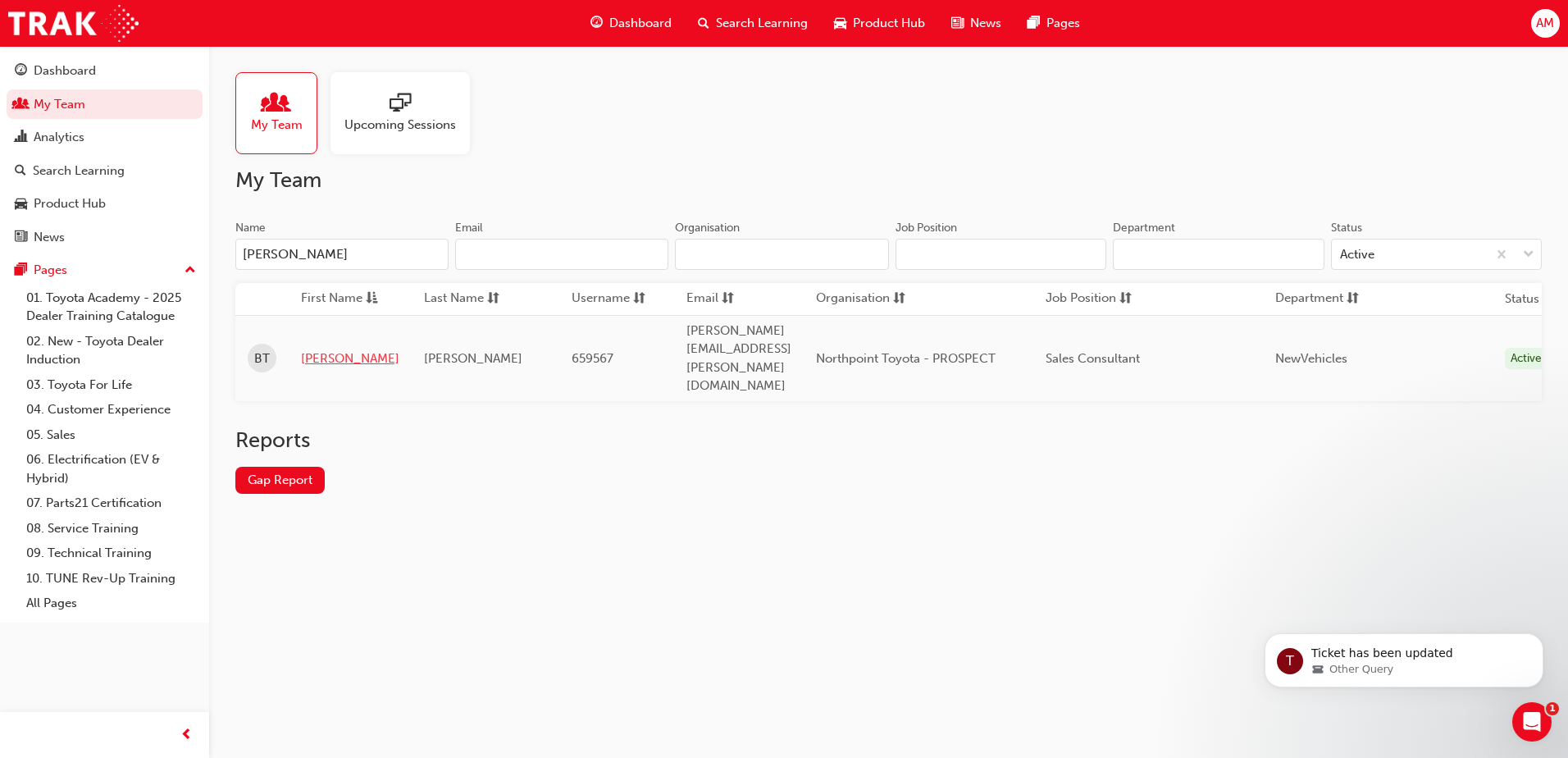
type input "[PERSON_NAME]"
click at [315, 349] on link "[PERSON_NAME]" at bounding box center [349, 359] width 98 height 19
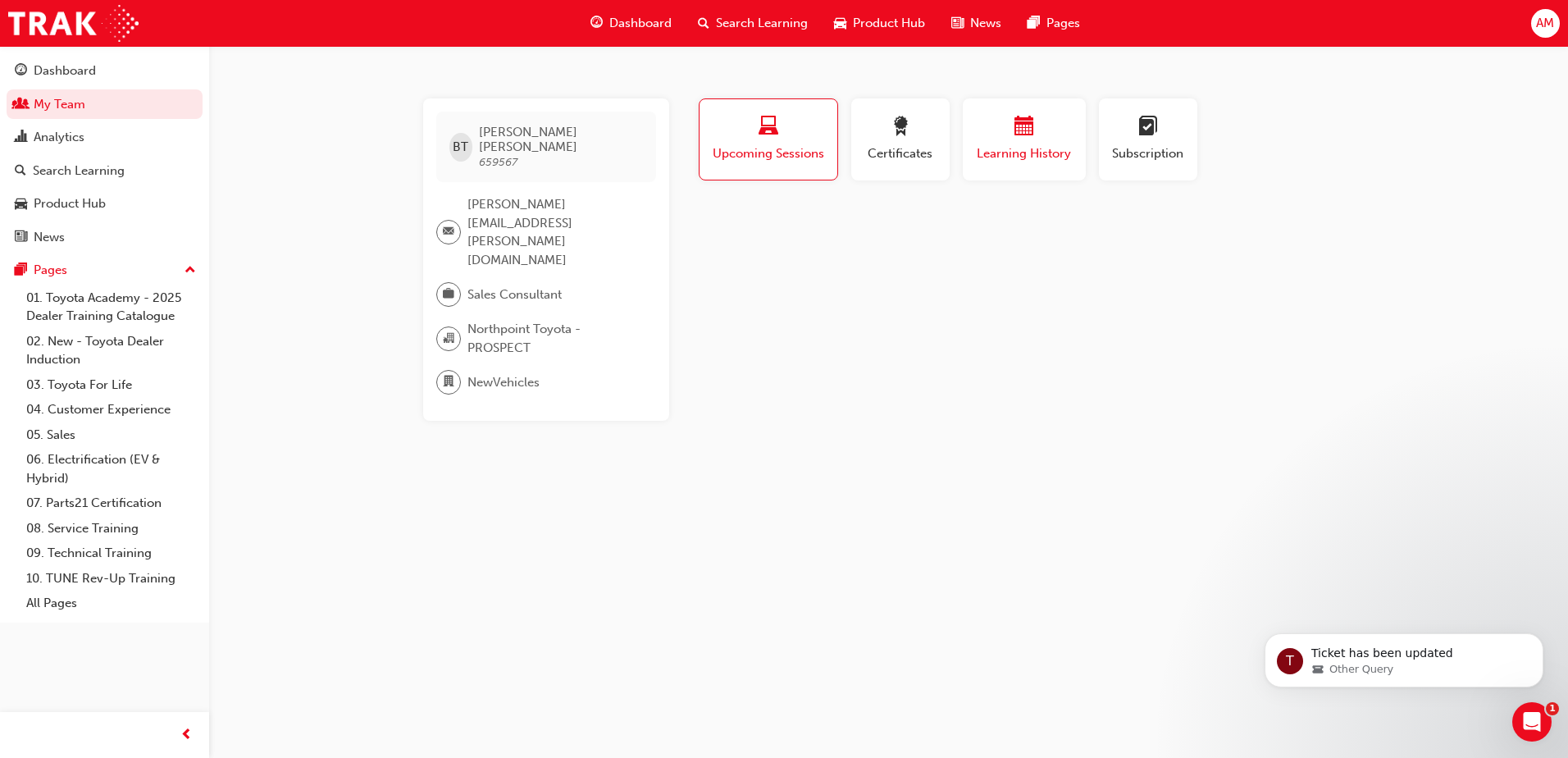
click at [1046, 135] on div "button" at bounding box center [1023, 129] width 98 height 26
